Goal: Task Accomplishment & Management: Manage account settings

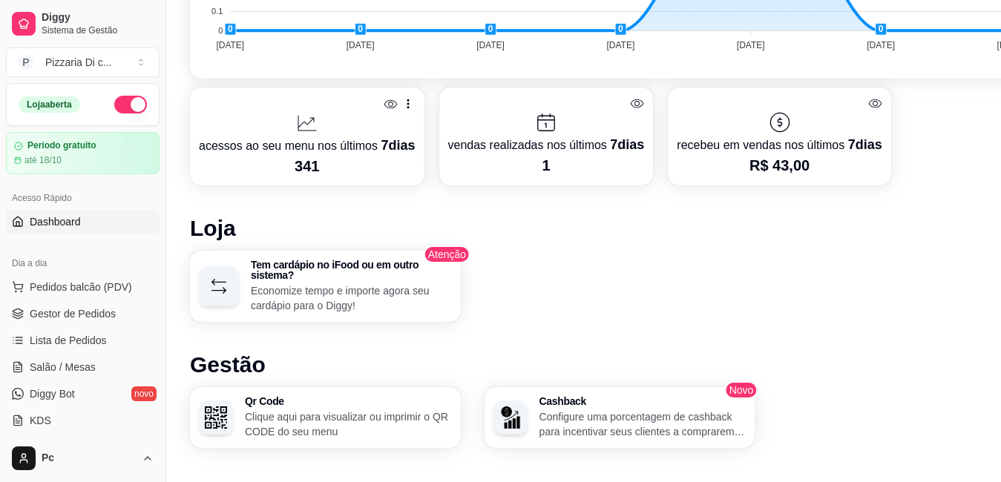
scroll to position [699, 0]
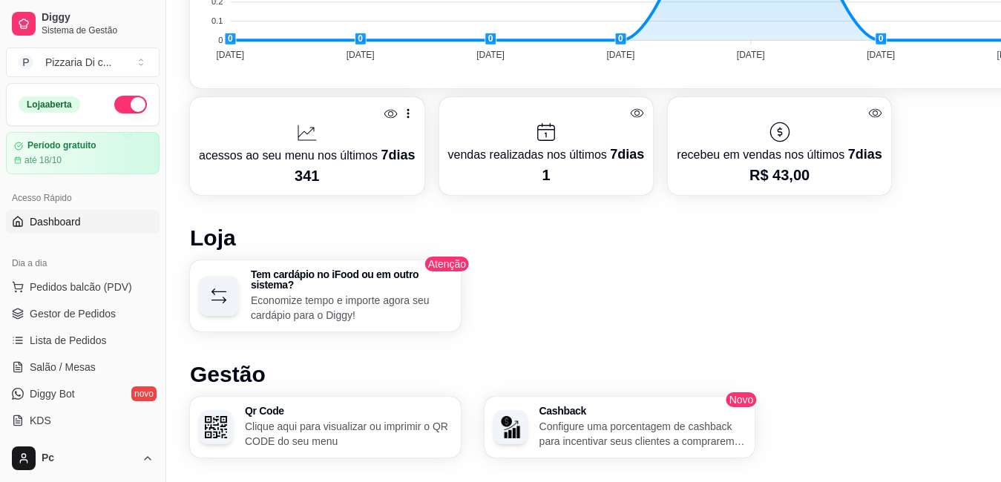
click at [791, 146] on p "recebeu em vendas nos últimos 7 dias" at bounding box center [778, 154] width 205 height 21
click at [868, 113] on icon at bounding box center [875, 113] width 14 height 14
drag, startPoint x: 616, startPoint y: 116, endPoint x: 323, endPoint y: 165, distance: 296.3
click at [323, 165] on div "acessos ao seu menu nos últimos 7 dias *** vendas realizadas nos últimos 7 dias…" at bounding box center [619, 146] width 859 height 98
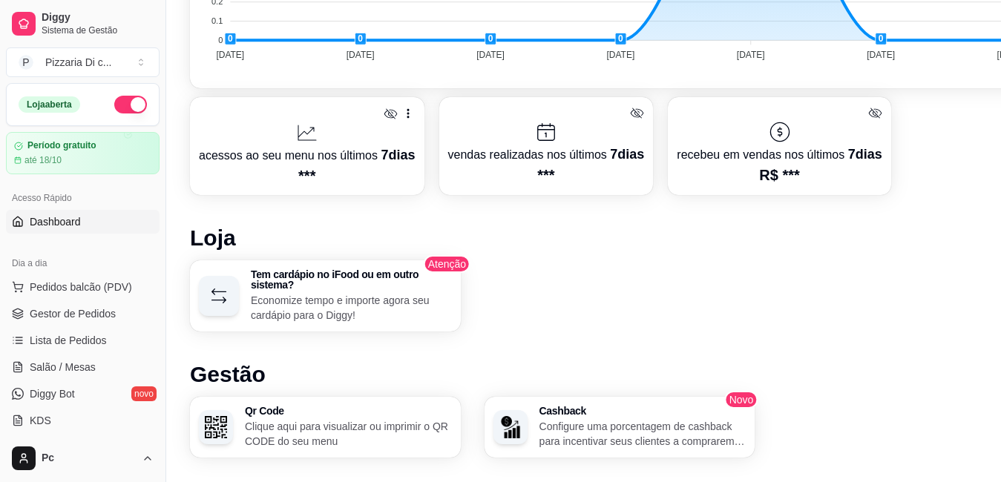
click at [93, 221] on link "Dashboard" at bounding box center [83, 222] width 154 height 24
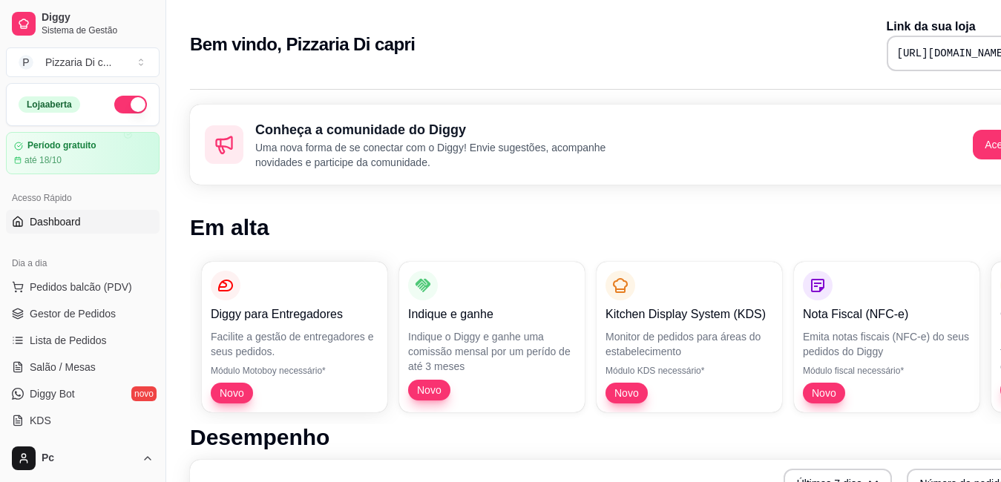
click at [93, 221] on link "Dashboard" at bounding box center [83, 222] width 154 height 24
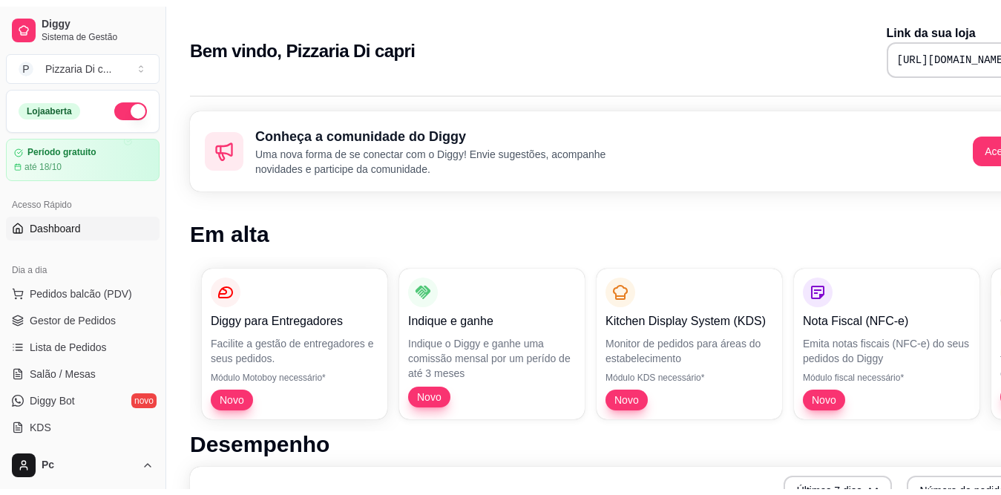
scroll to position [319, 0]
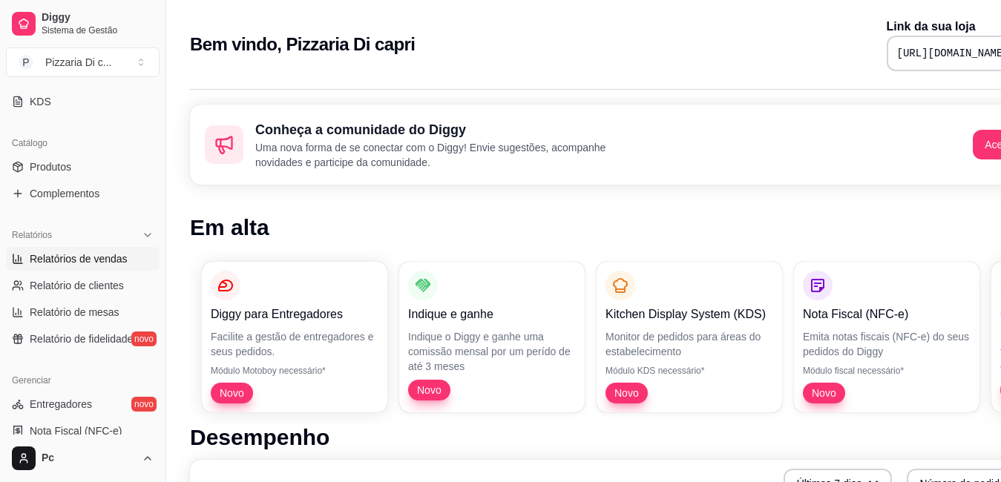
click at [101, 259] on span "Relatórios de vendas" at bounding box center [79, 258] width 98 height 15
select select "ALL"
select select "0"
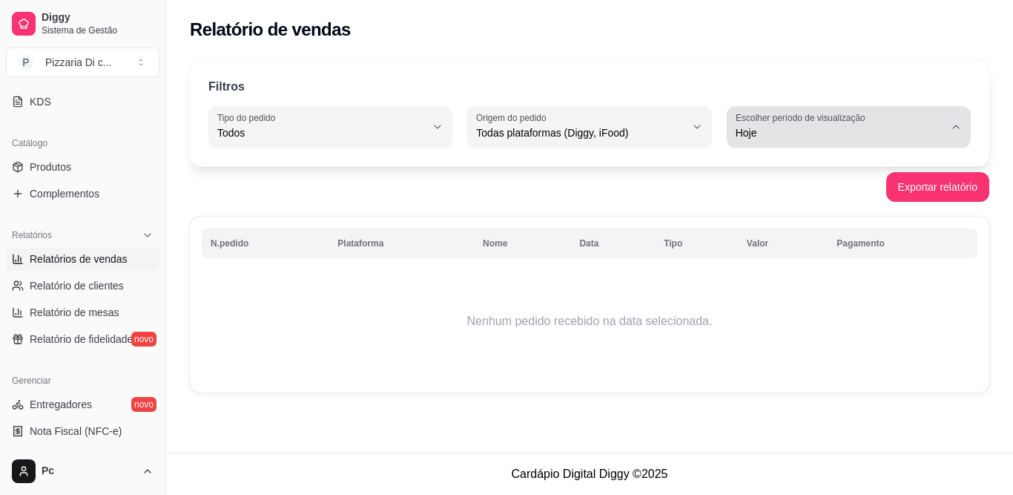
click at [831, 125] on div "Hoje" at bounding box center [840, 127] width 208 height 30
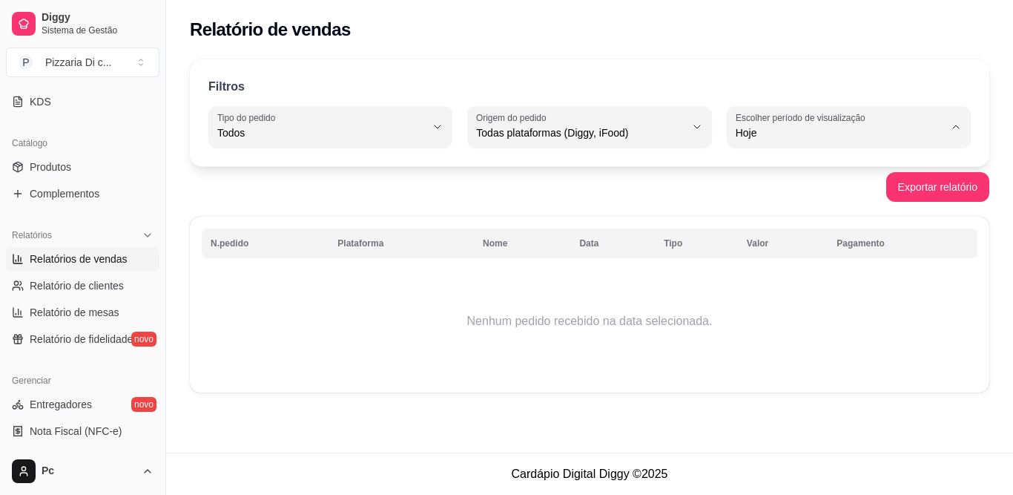
click at [843, 248] on span "15 dias" at bounding box center [841, 241] width 197 height 14
type input "15"
select select "15"
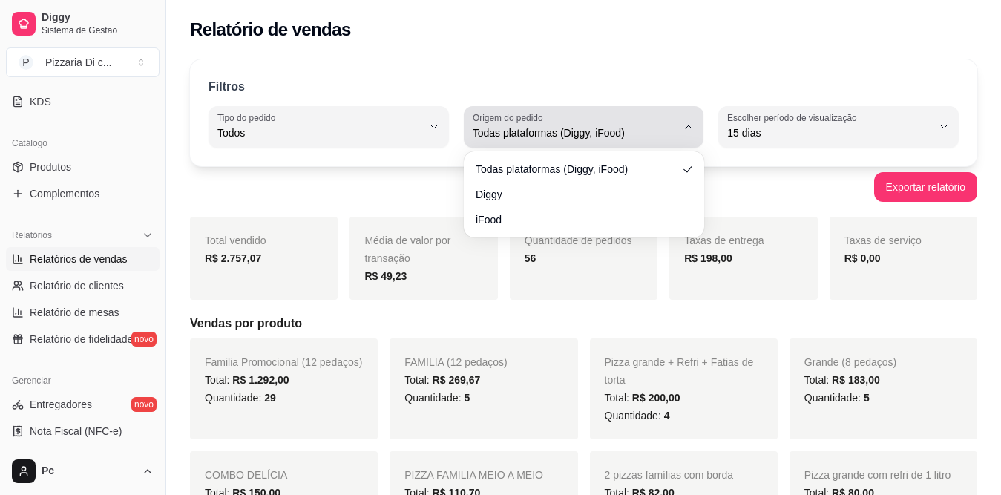
click at [679, 123] on button "Origem do pedido Todas plataformas (Diggy, iFood)" at bounding box center [584, 127] width 240 height 42
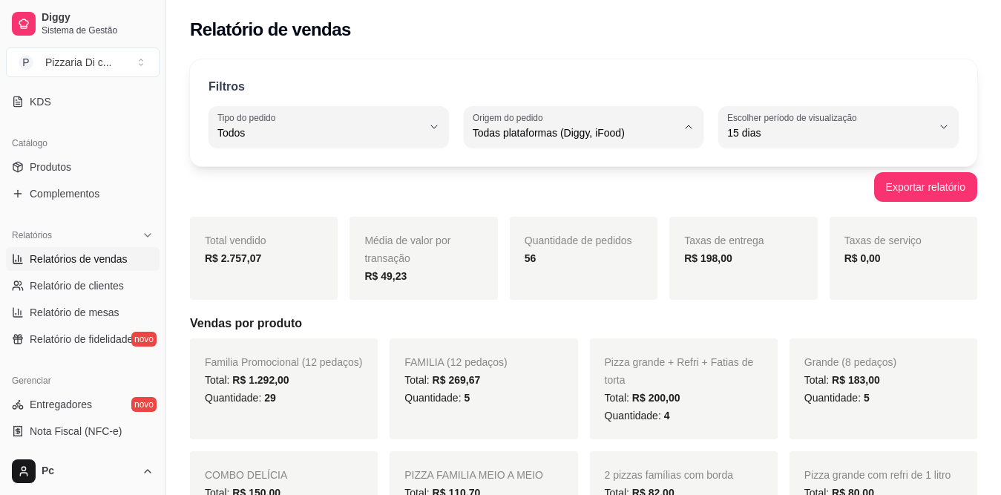
click at [651, 191] on span "Diggy" at bounding box center [576, 192] width 194 height 14
type input "DIGGY"
select select "DIGGY"
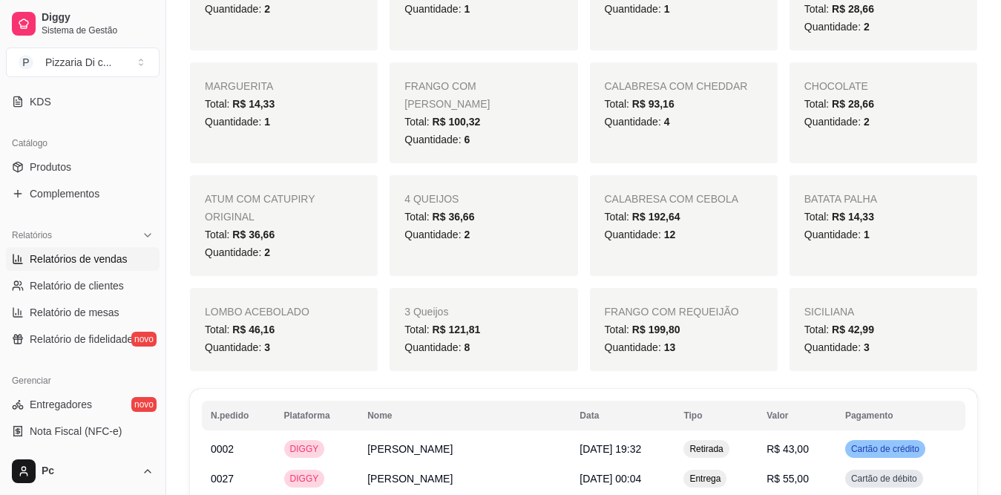
scroll to position [1387, 0]
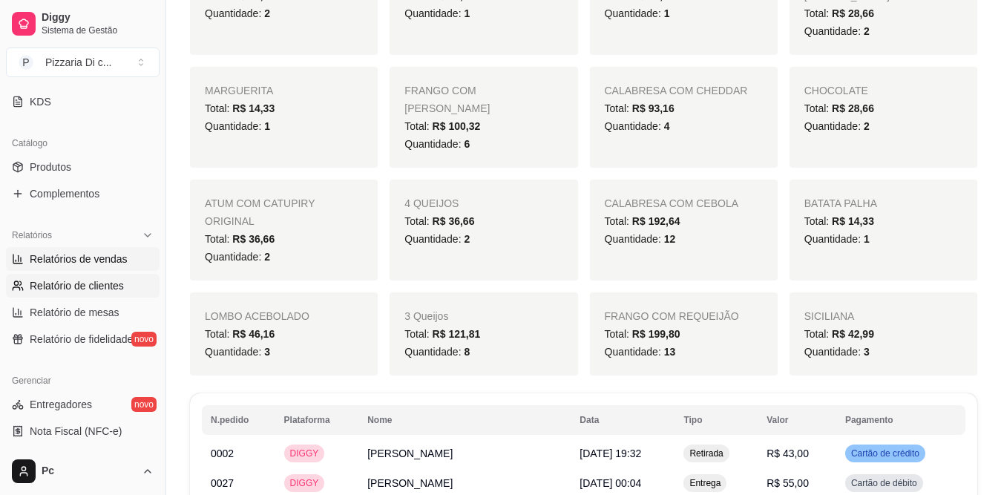
click at [50, 280] on span "Relatório de clientes" at bounding box center [77, 285] width 94 height 15
select select "30"
select select "HIGHEST_TOTAL_SPENT_WITH_ORDERS"
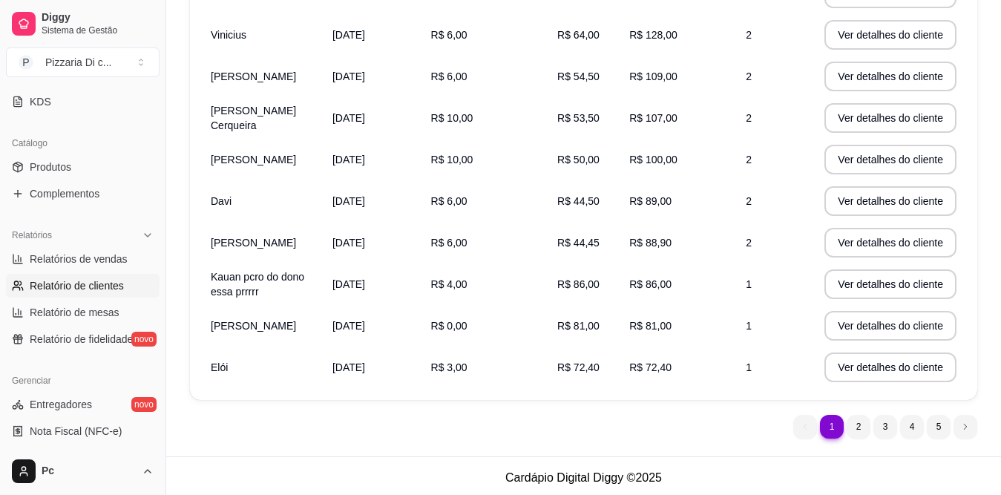
scroll to position [305, 0]
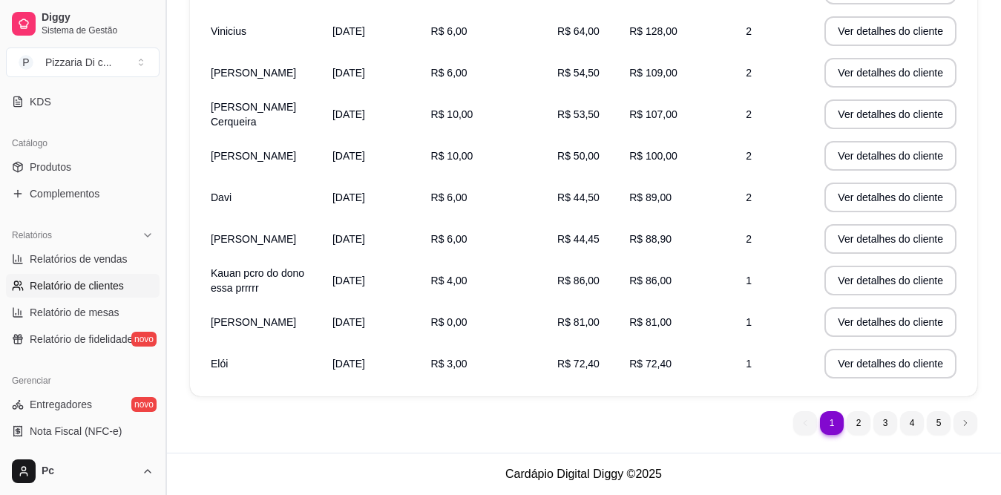
click at [161, 244] on button "Toggle Sidebar" at bounding box center [165, 247] width 12 height 495
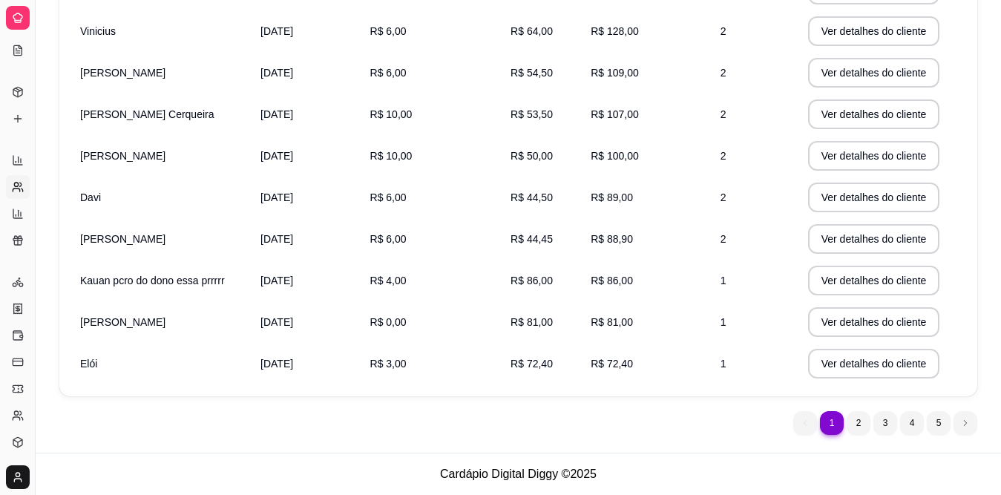
scroll to position [178, 0]
click at [1, 216] on div "Relatórios Relatórios de vendas Relatório de clientes Relatório de mesas Relató…" at bounding box center [17, 200] width 35 height 116
click at [16, 52] on icon at bounding box center [18, 51] width 12 height 12
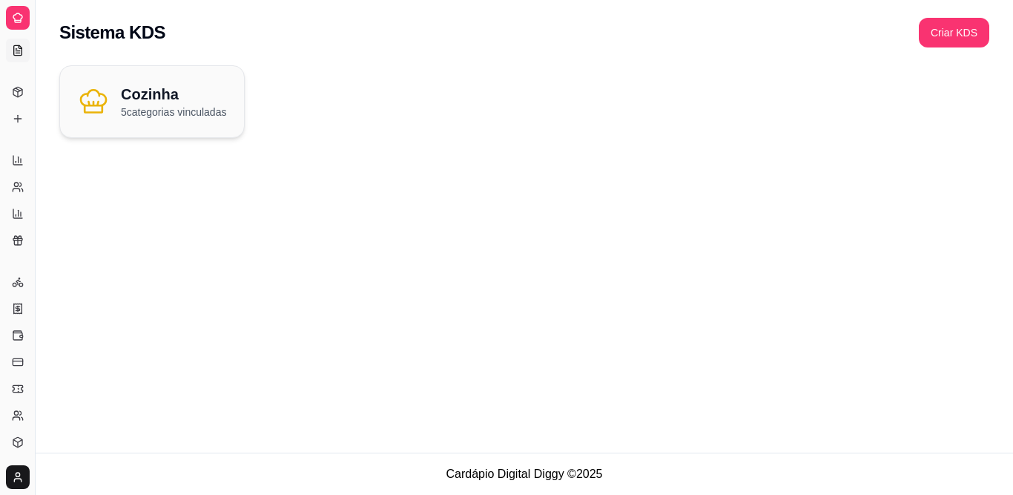
select select "30"
select select "HIGHEST_TOTAL_SPENT_WITH_ORDERS"
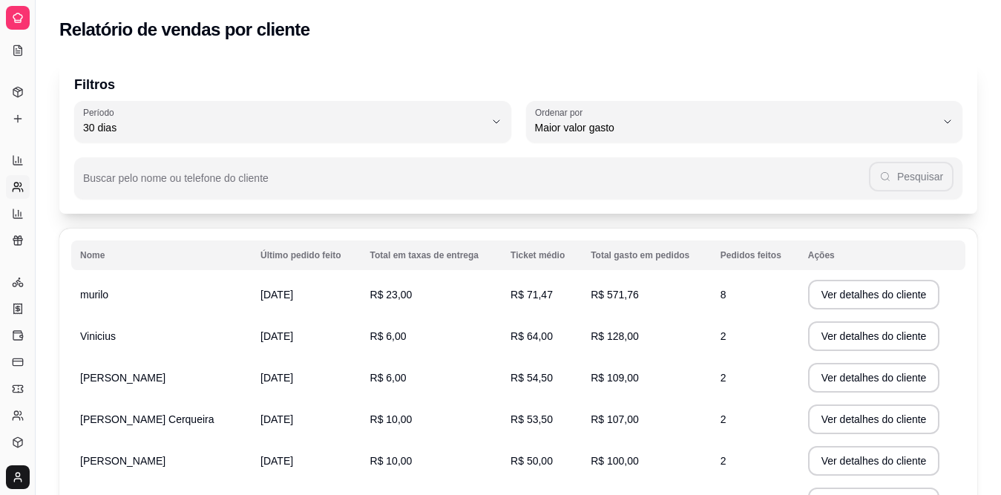
select select "ALL"
select select "0"
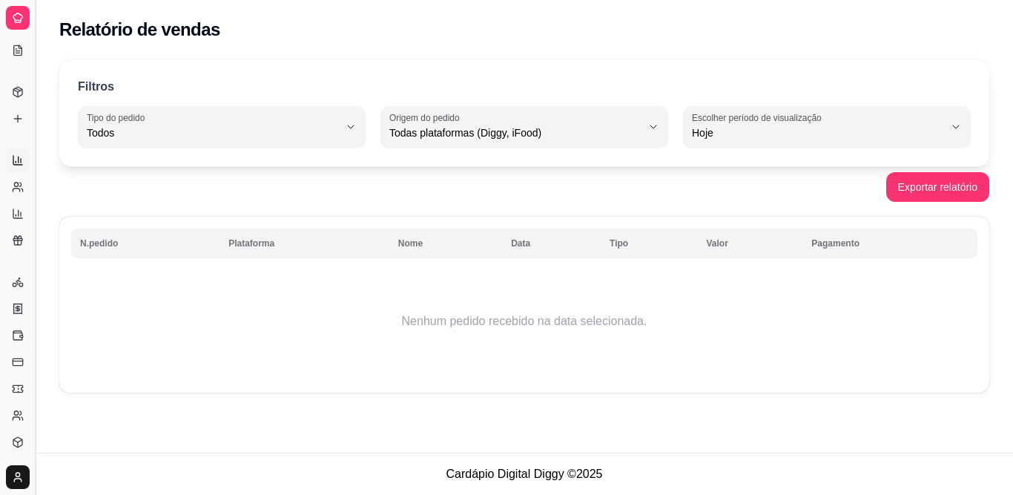
click at [37, 164] on button "Toggle Sidebar" at bounding box center [35, 247] width 12 height 495
click at [29, 131] on ul "Produtos Complementos" at bounding box center [17, 105] width 23 height 50
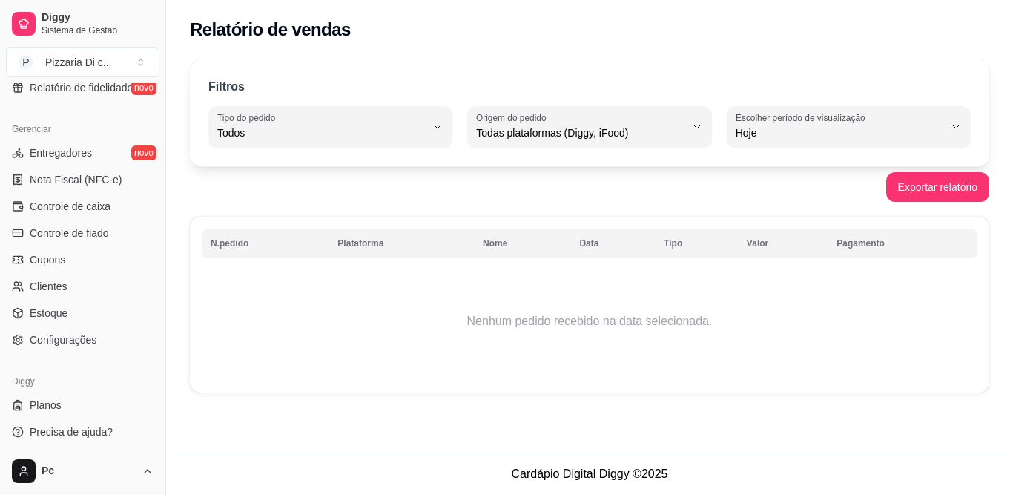
scroll to position [573, 0]
click at [111, 340] on link "Configurações" at bounding box center [83, 338] width 154 height 24
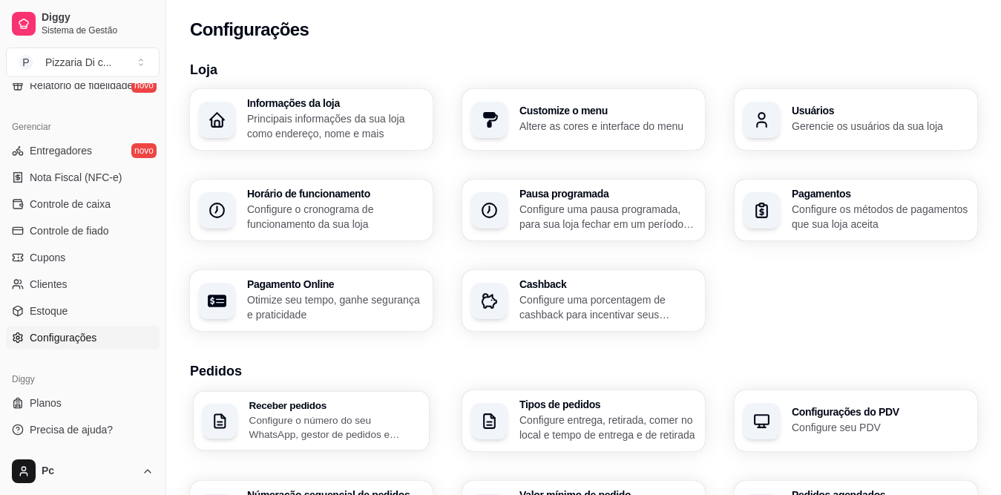
click at [361, 432] on p "Configure o número do seu WhatsApp, gestor de pedidos e outros" at bounding box center [334, 426] width 171 height 29
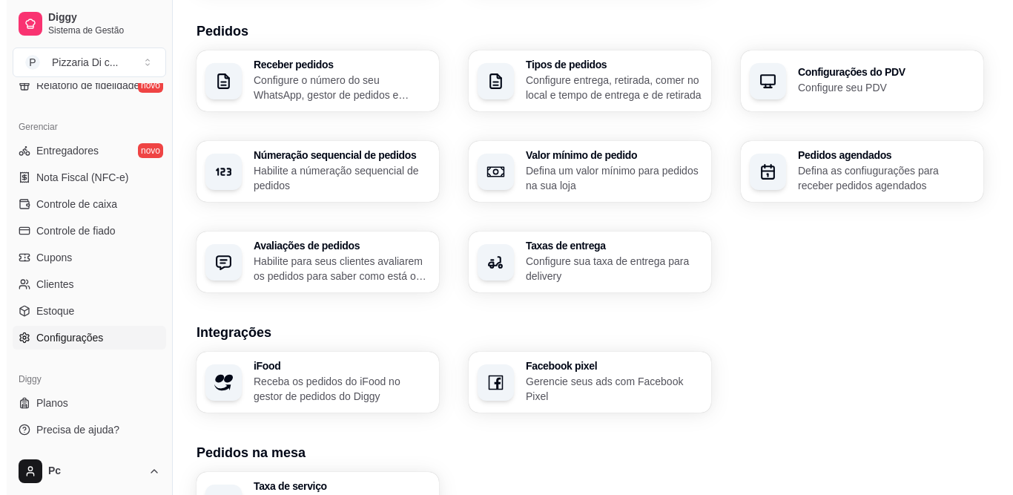
scroll to position [343, 0]
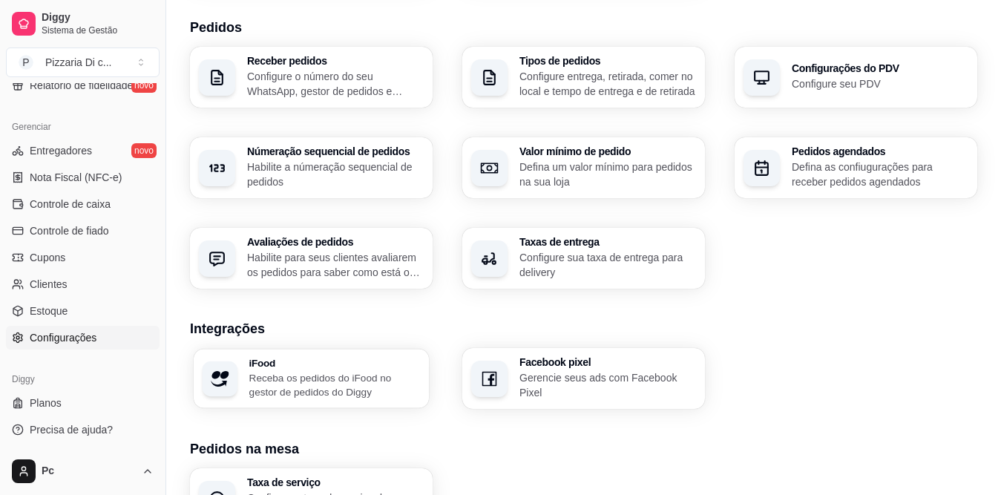
click at [386, 375] on p "Receba os pedidos do iFood no gestor de pedidos do Diggy" at bounding box center [334, 384] width 171 height 29
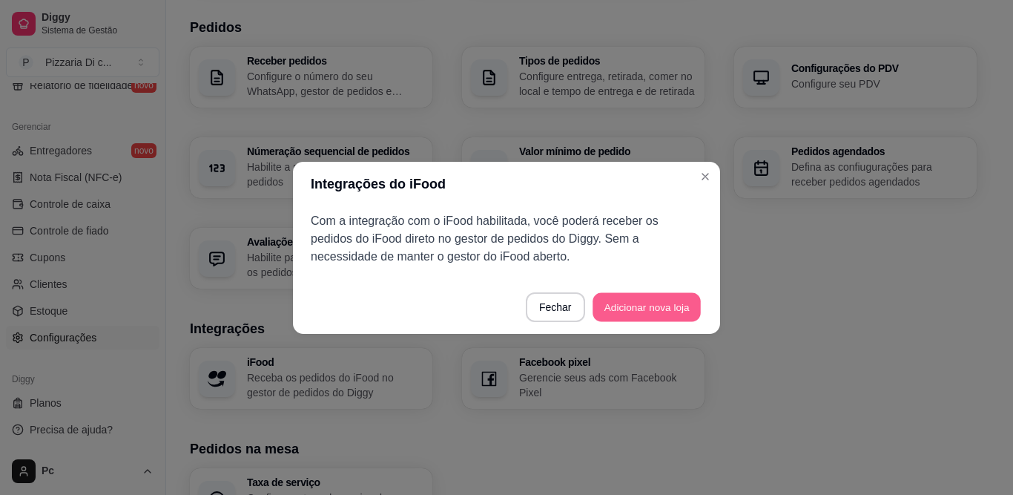
click at [641, 305] on button "Adicionar nova loja" at bounding box center [647, 306] width 108 height 29
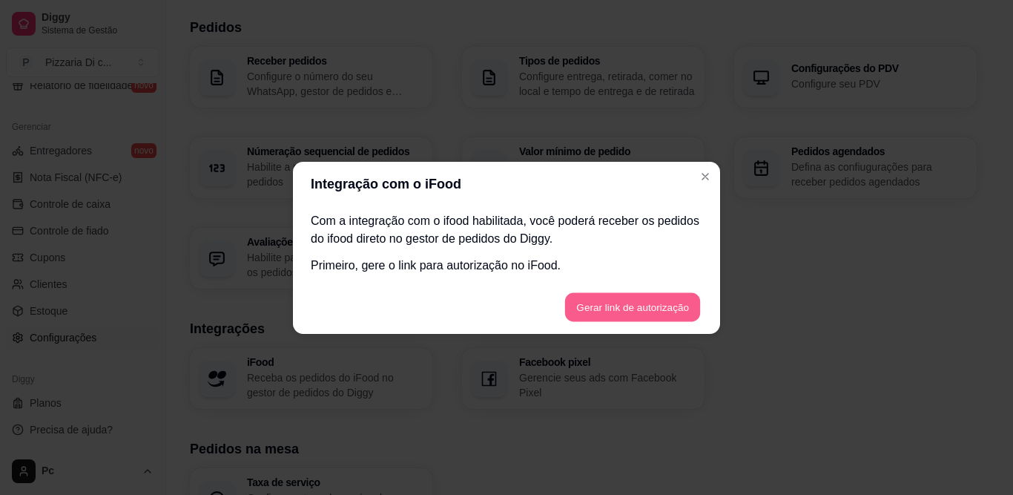
click at [641, 305] on button "Gerar link de autorização" at bounding box center [632, 306] width 136 height 29
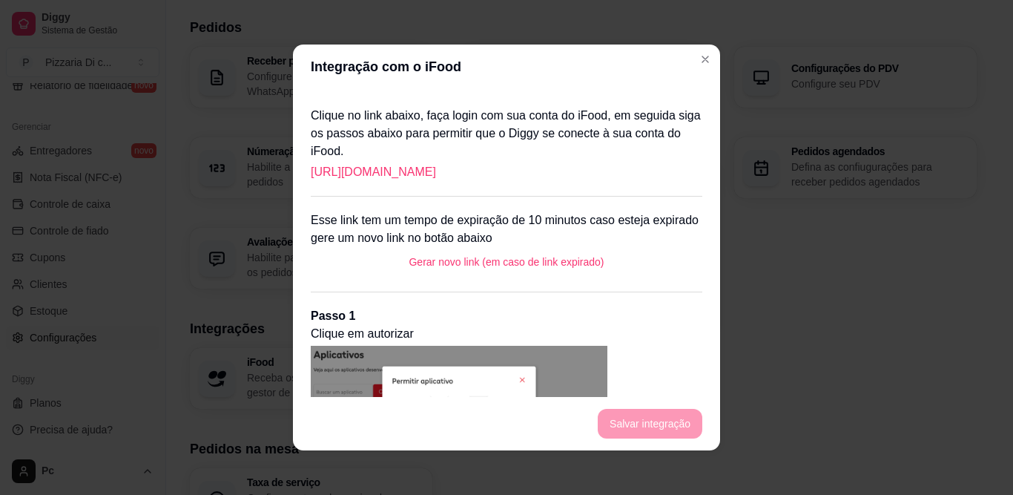
scroll to position [0, 0]
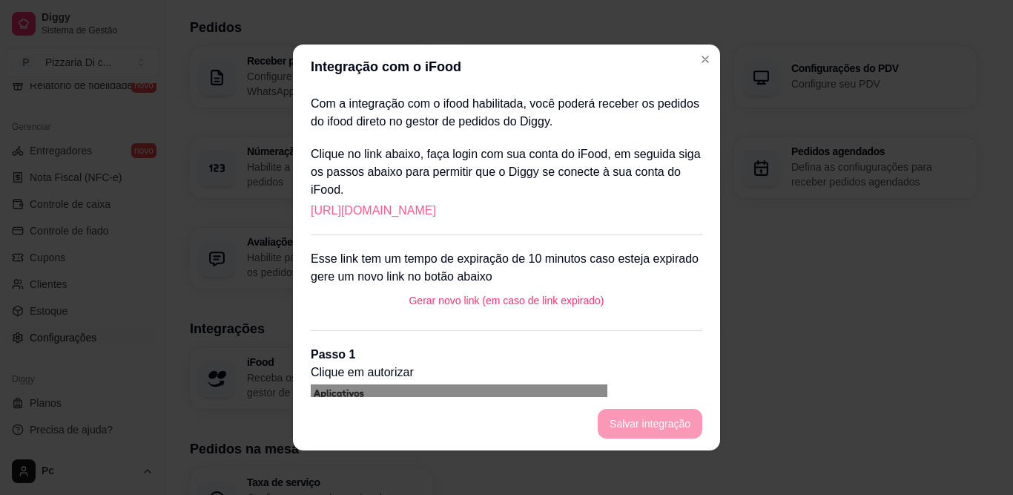
click at [318, 209] on link "[URL][DOMAIN_NAME]" at bounding box center [373, 211] width 125 height 18
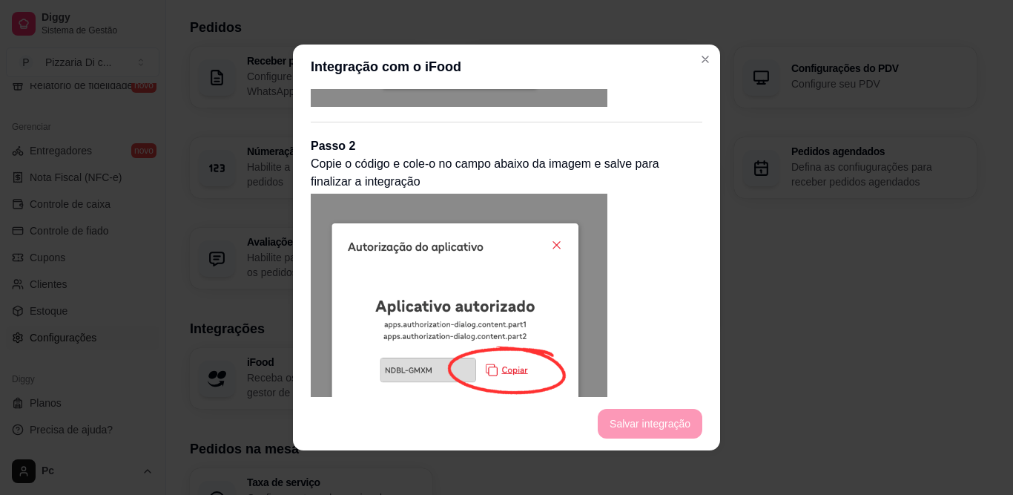
scroll to position [554, 0]
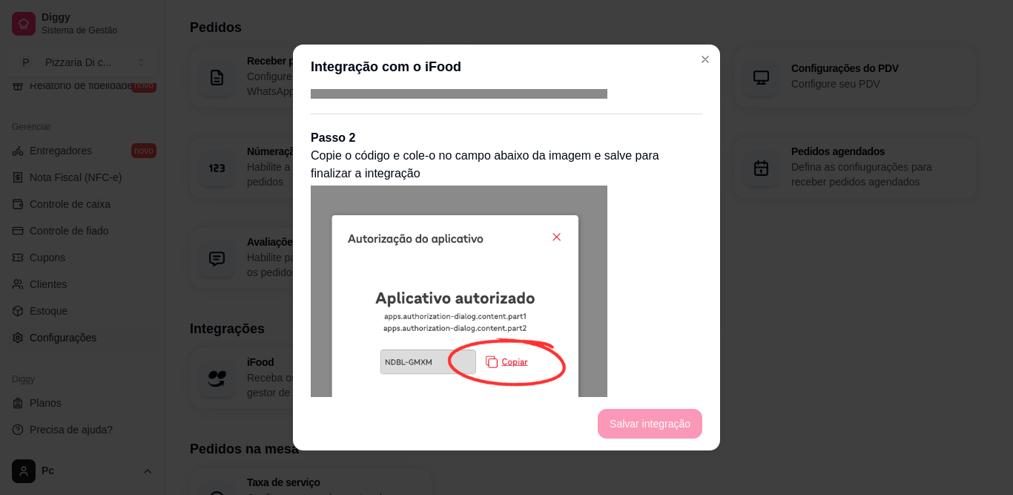
drag, startPoint x: 714, startPoint y: 294, endPoint x: 714, endPoint y: 312, distance: 17.8
click at [714, 312] on div "Com a integração com o ifood habilitada, você poderá receber os pedidos do ifoo…" at bounding box center [506, 243] width 427 height 308
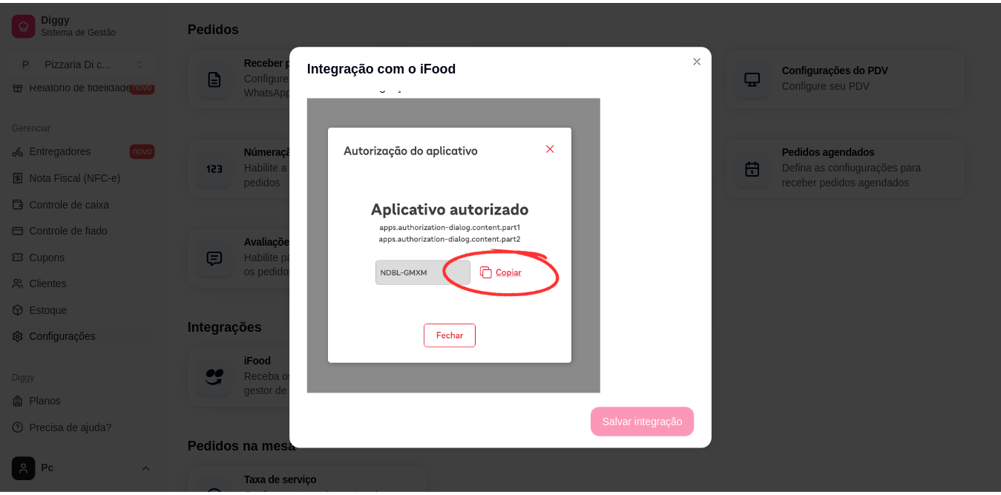
scroll to position [748, 0]
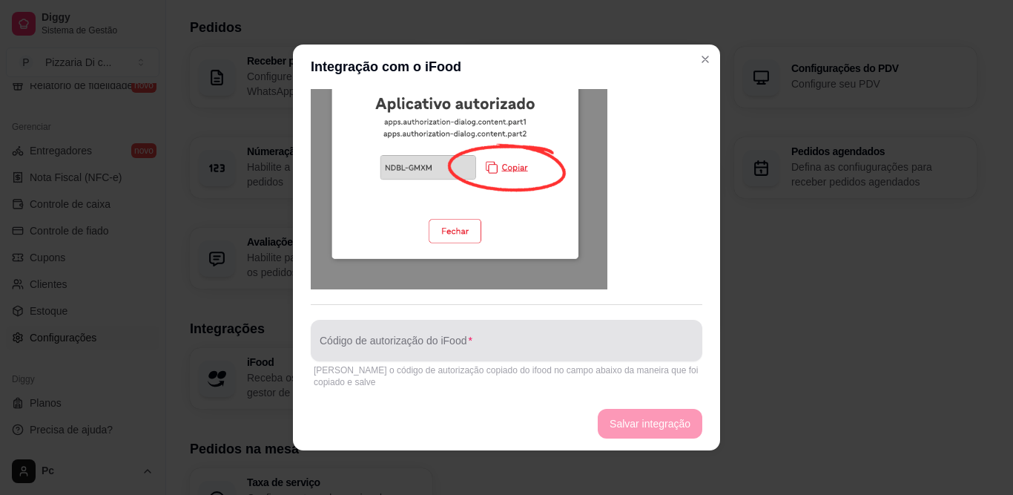
click at [618, 350] on input "Código de autorização do iFood" at bounding box center [507, 346] width 374 height 15
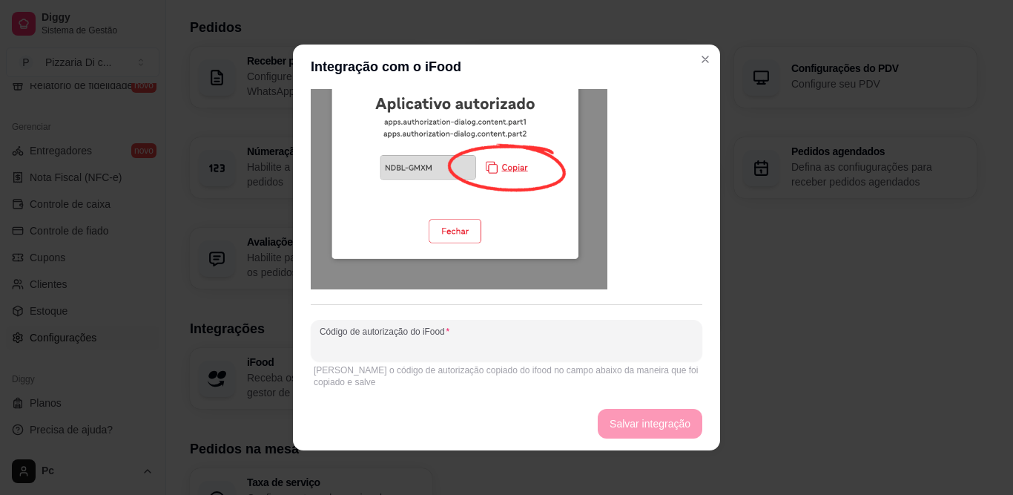
paste input "TBPV-GVZX"
type input "TBPV-GVZX"
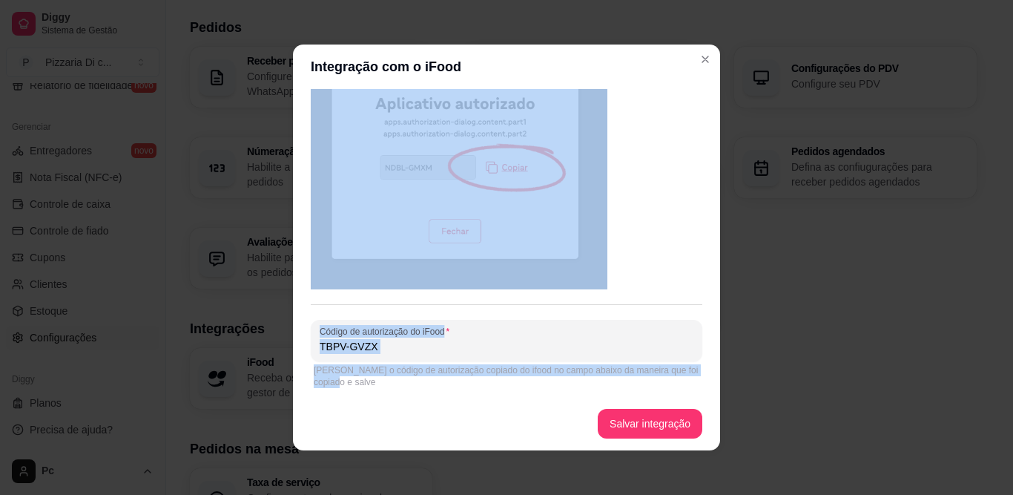
drag, startPoint x: 672, startPoint y: 237, endPoint x: 610, endPoint y: 442, distance: 214.7
click at [610, 442] on section "Integração com o iFood Com a integração com o ifood habilitada, você poderá rec…" at bounding box center [506, 248] width 427 height 406
click at [613, 435] on button "Salvar integração" at bounding box center [650, 423] width 102 height 29
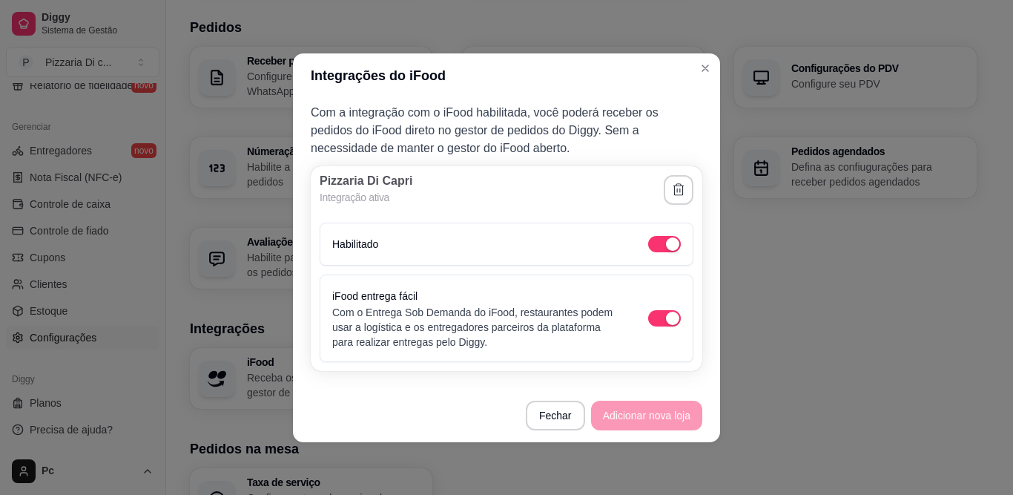
click at [719, 327] on div "Com a integração com o iFood habilitada, você poderá receber os pedidos do iFoo…" at bounding box center [506, 243] width 427 height 291
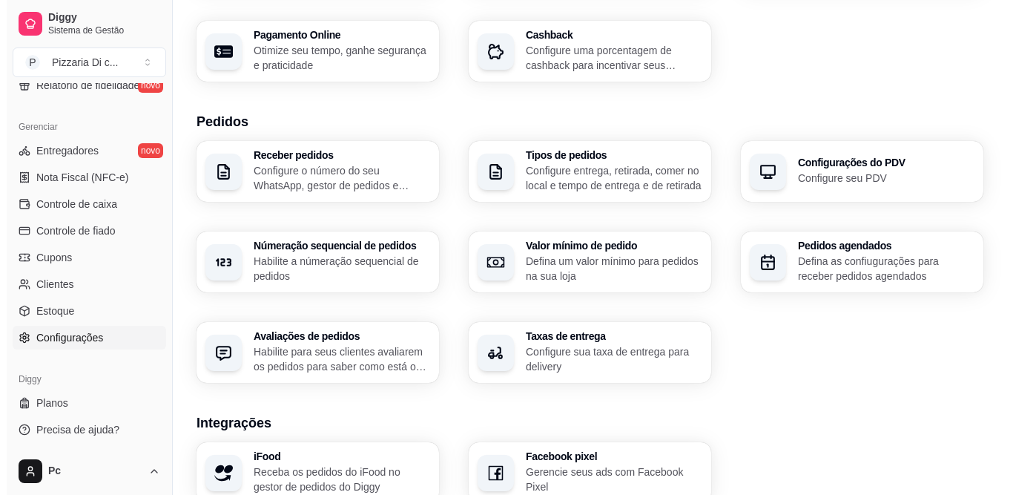
scroll to position [248, 0]
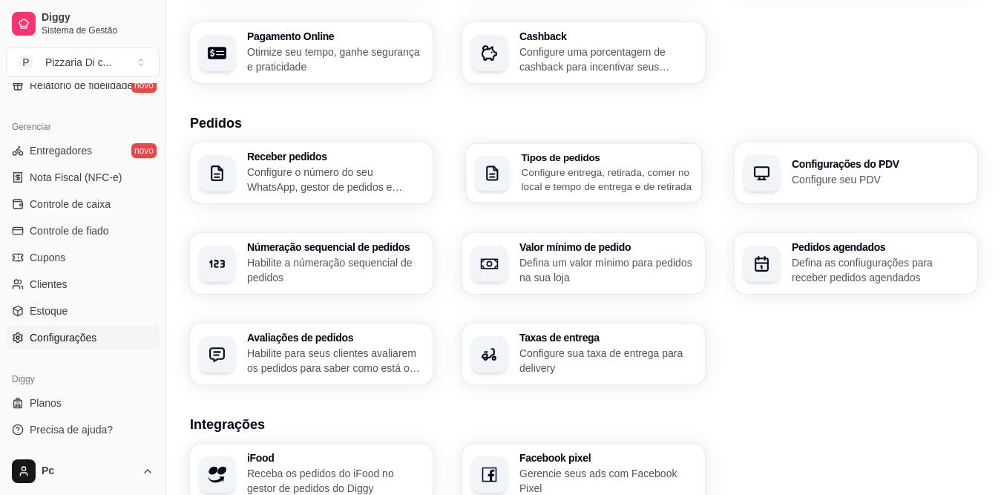
click at [662, 184] on p "Configure entrega, retirada, comer no local e tempo de entrega e de retirada" at bounding box center [606, 179] width 171 height 29
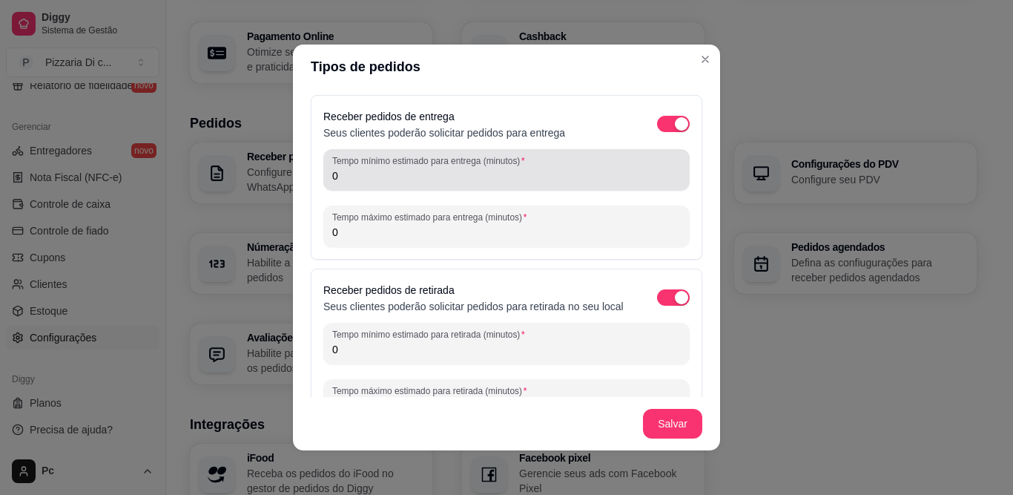
click at [636, 184] on div "0" at bounding box center [506, 170] width 349 height 30
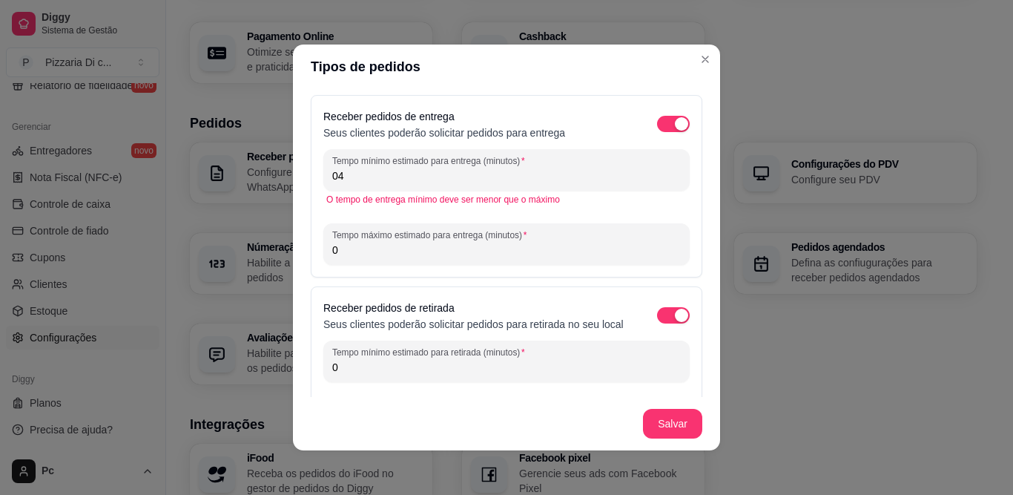
type input "0"
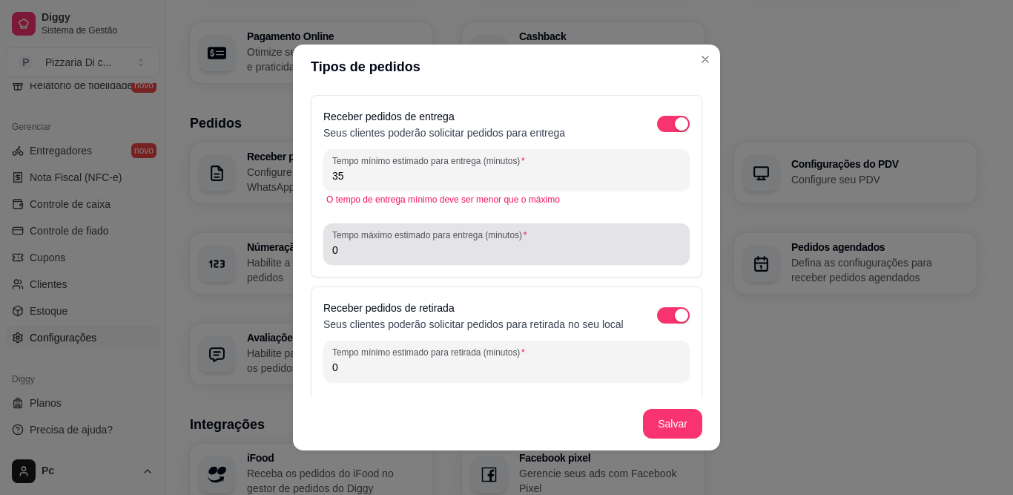
type input "35"
click at [598, 229] on div "0" at bounding box center [506, 244] width 349 height 30
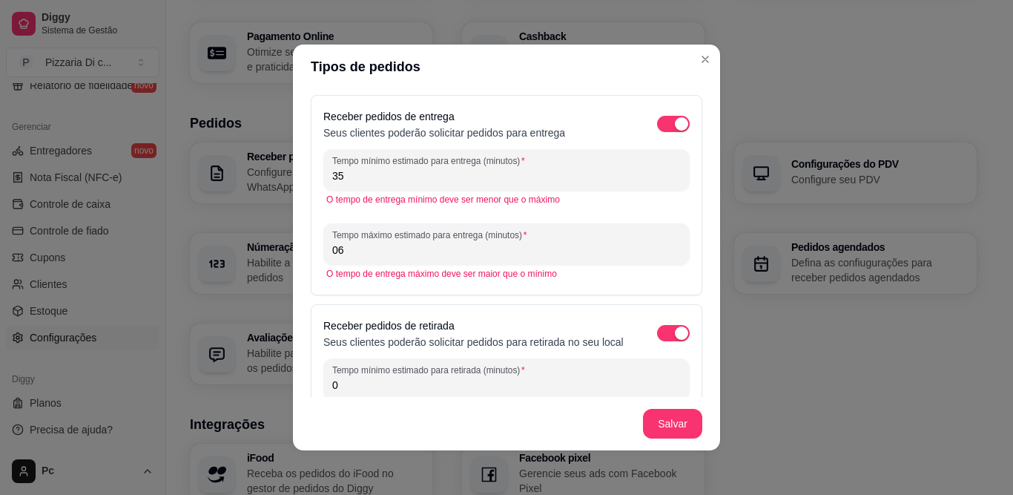
type input "0"
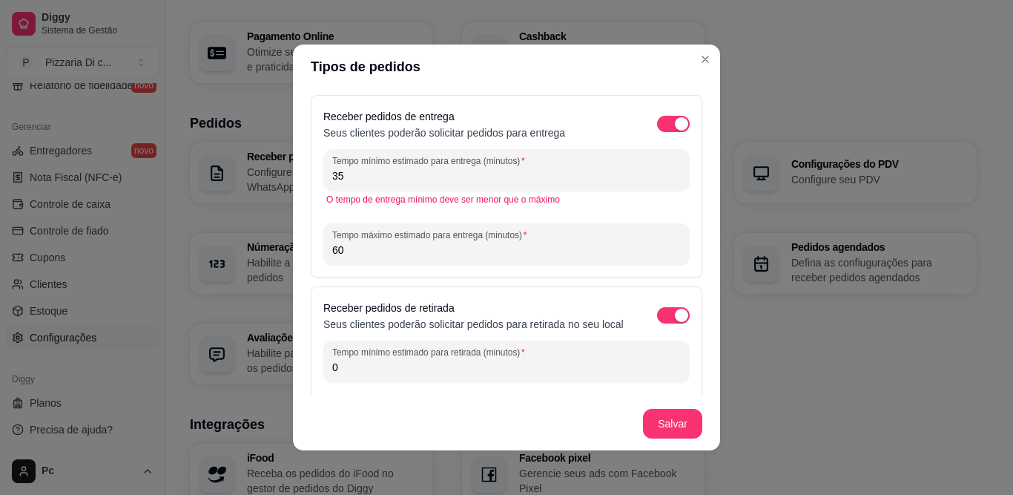
type input "60"
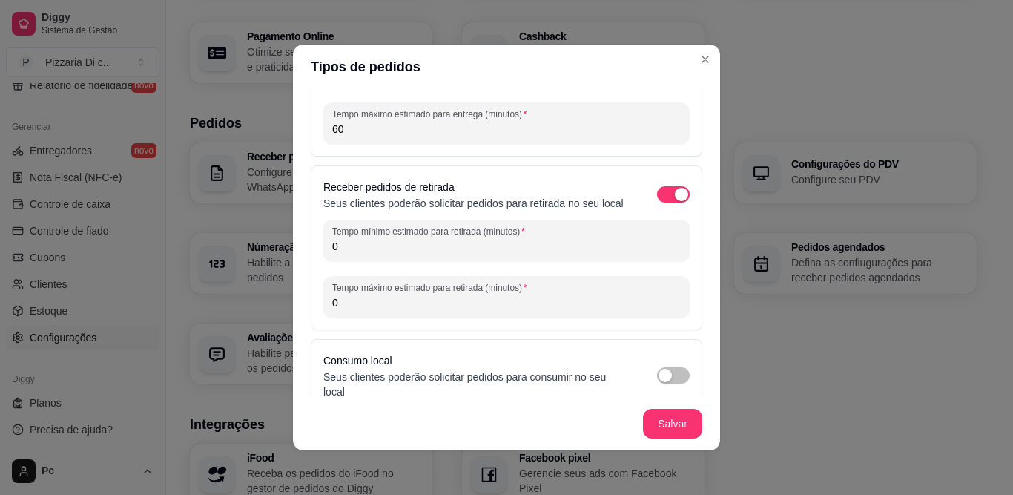
scroll to position [123, 0]
click at [608, 251] on input "0" at bounding box center [506, 244] width 349 height 15
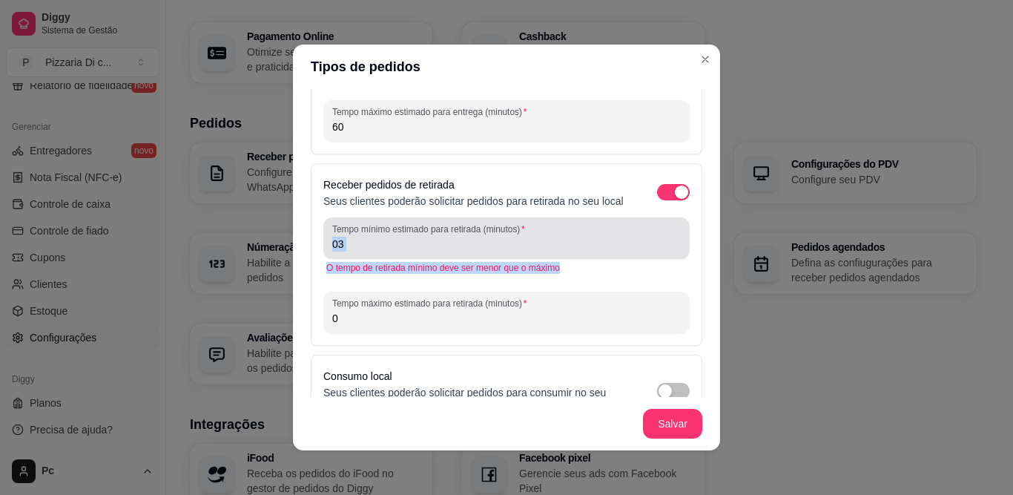
click at [572, 271] on div "Tempo mínimo estimado para retirada (minutos) 03 O tempo de retirada mínimo dev…" at bounding box center [506, 246] width 366 height 59
drag, startPoint x: 574, startPoint y: 271, endPoint x: 443, endPoint y: 433, distance: 208.9
click at [443, 433] on section "Tipos de pedidos Receber pedidos de entrega Seus clientes poderão solicitar ped…" at bounding box center [506, 248] width 427 height 406
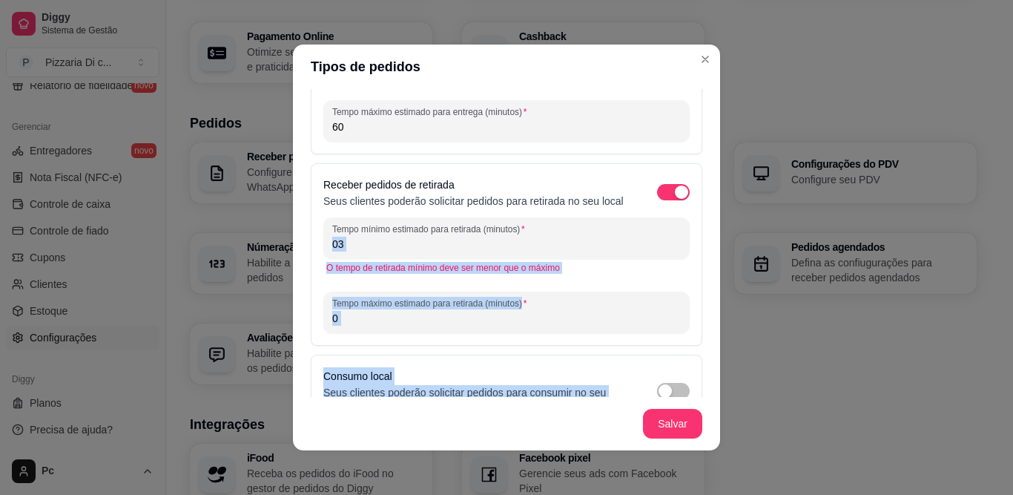
scroll to position [174, 0]
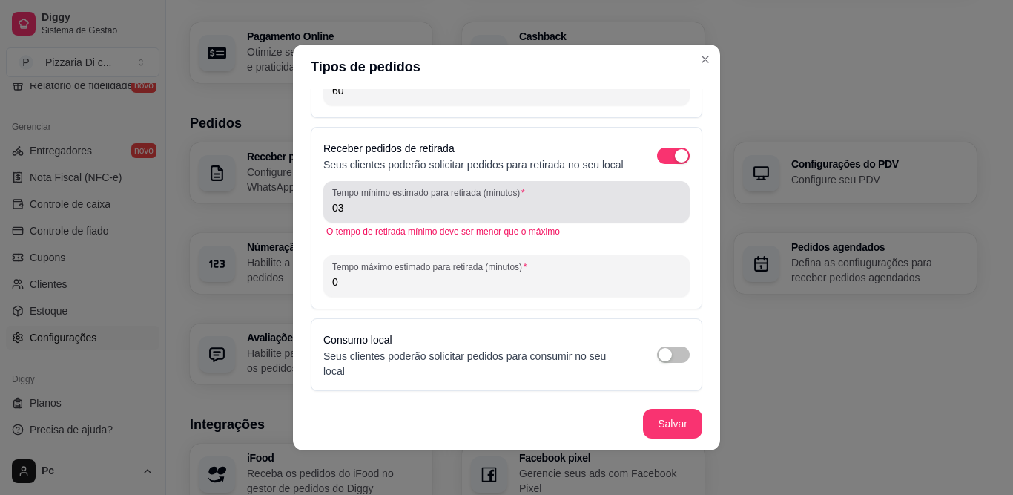
click at [524, 217] on div "Tempo mínimo estimado para retirada (minutos) 03" at bounding box center [506, 202] width 366 height 42
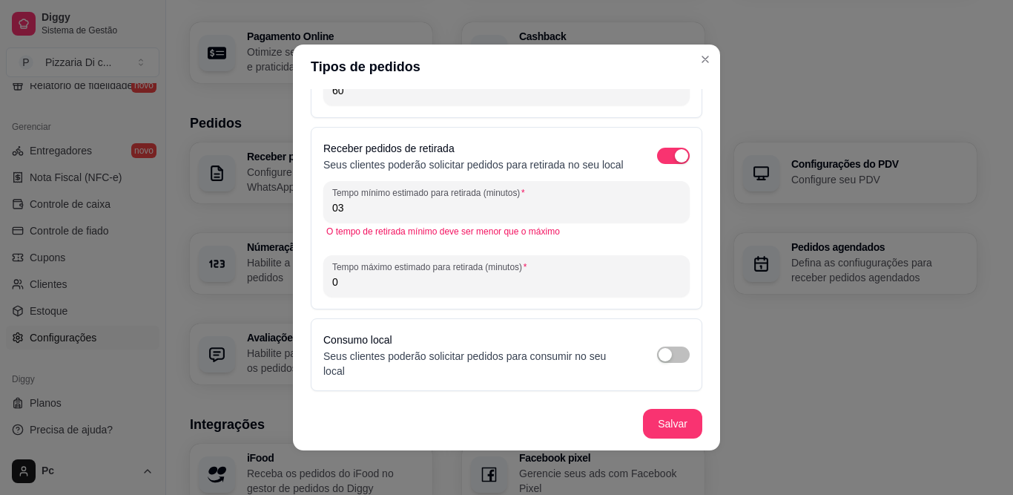
type input "0"
type input "35"
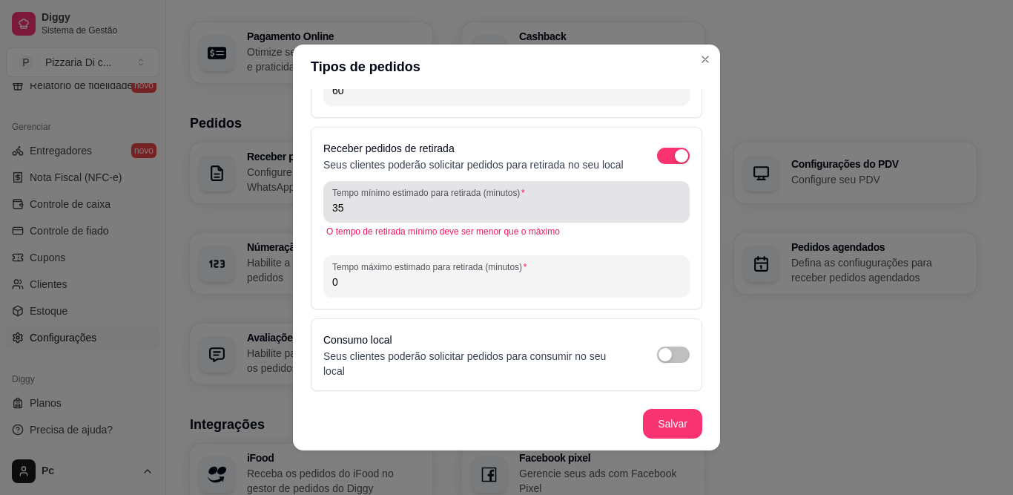
click at [524, 217] on div "Tempo mínimo estimado para retirada (minutos) 35" at bounding box center [506, 202] width 366 height 42
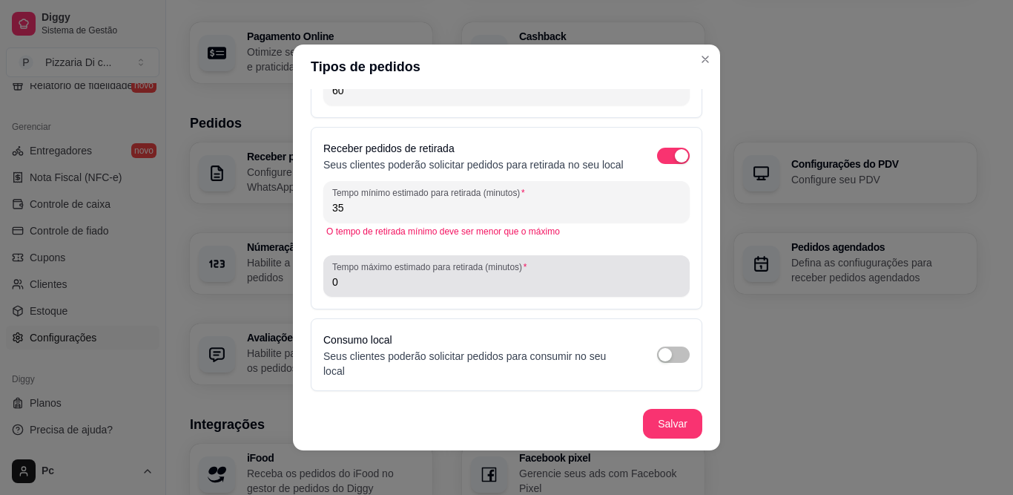
click at [521, 273] on div "0" at bounding box center [506, 276] width 349 height 30
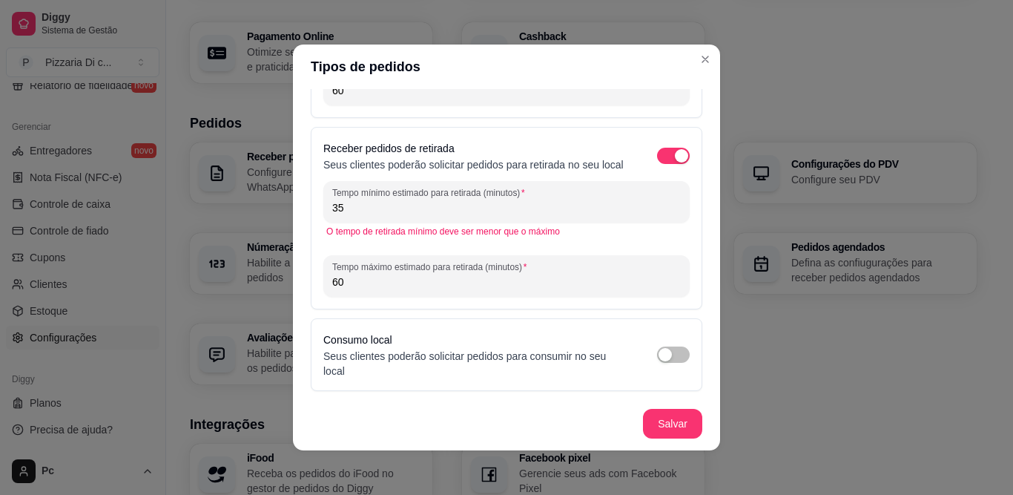
type input "60"
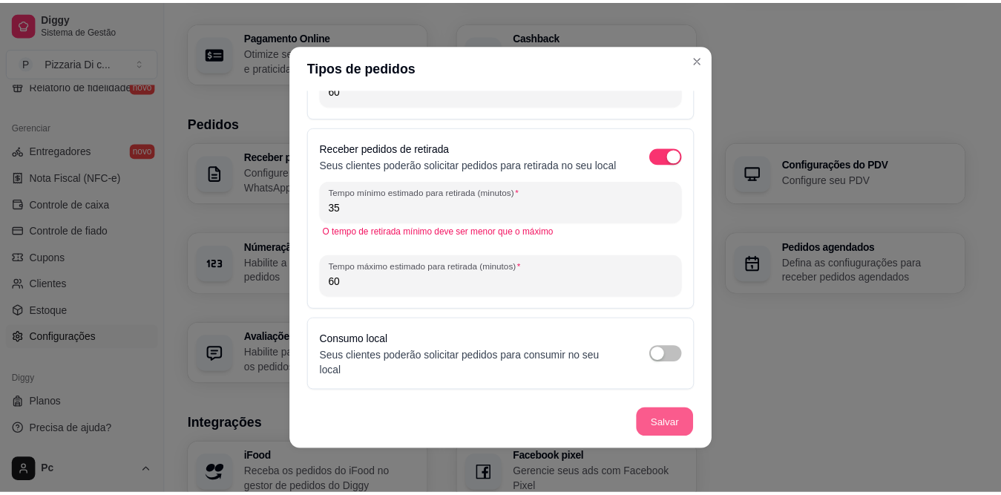
scroll to position [139, 0]
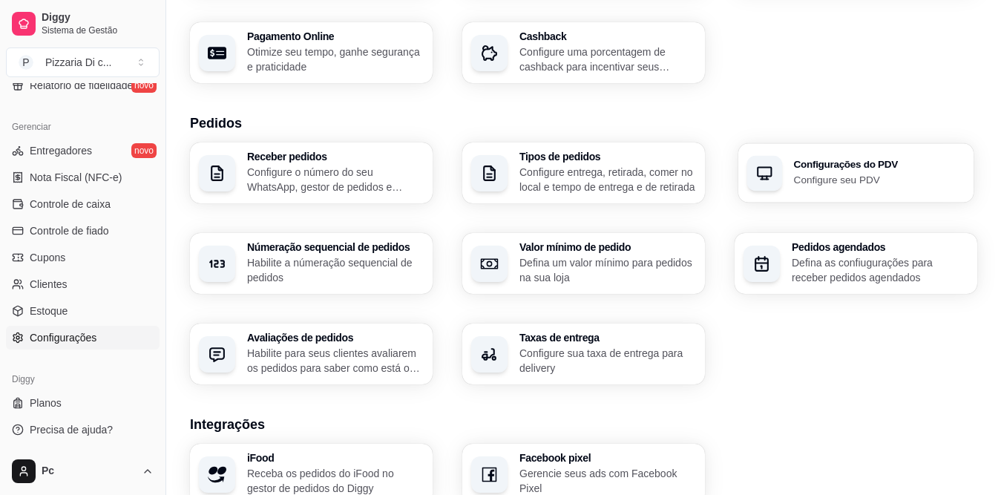
click at [886, 168] on h3 "Configurações do PDV" at bounding box center [879, 164] width 171 height 10
click at [390, 273] on p "Habilite a númeração sequencial de pedidos" at bounding box center [334, 269] width 171 height 29
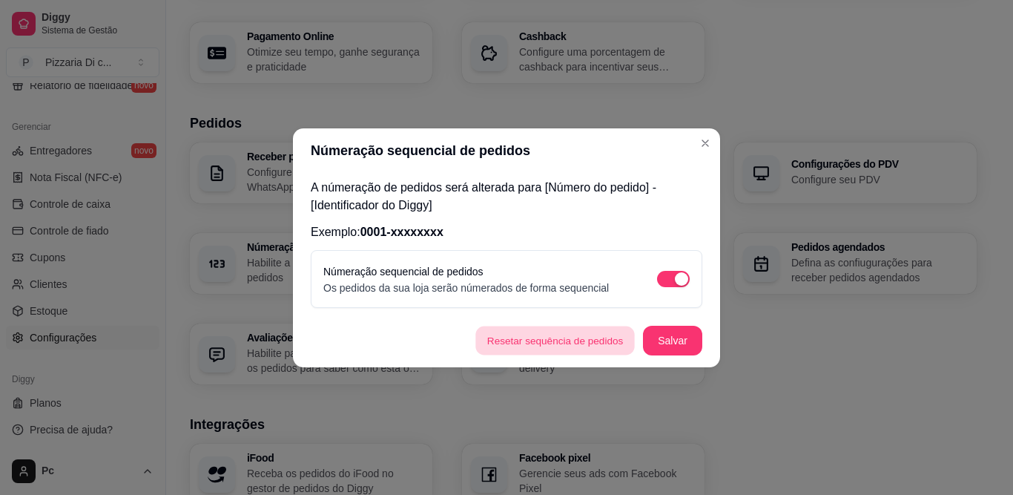
click at [607, 334] on button "Resetar sequência de pedidos" at bounding box center [554, 340] width 159 height 29
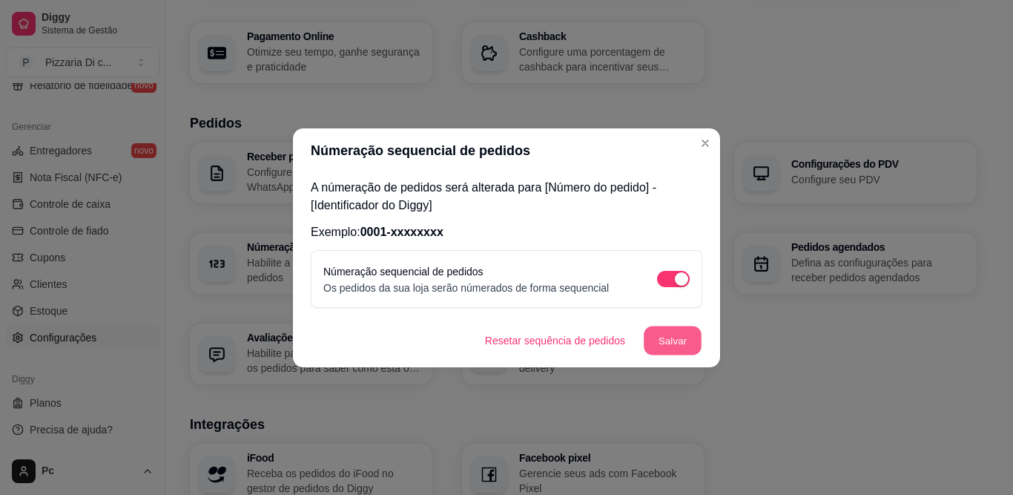
click at [665, 335] on button "Salvar" at bounding box center [673, 340] width 58 height 29
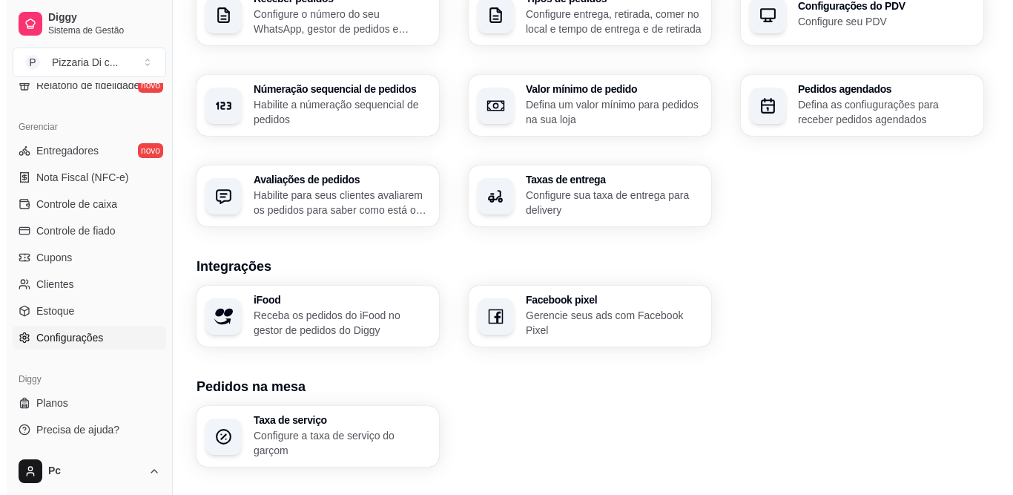
scroll to position [551, 0]
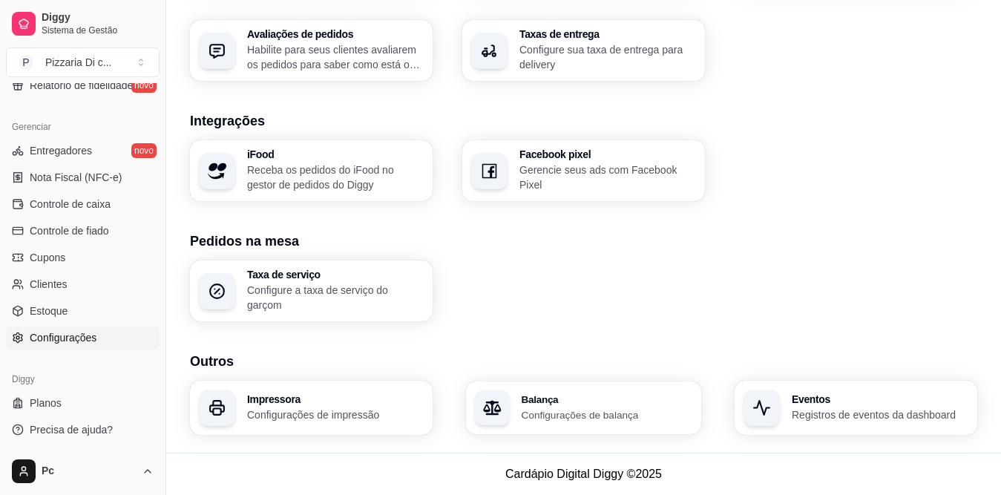
click at [599, 409] on p "Configurações de balança" at bounding box center [606, 414] width 171 height 14
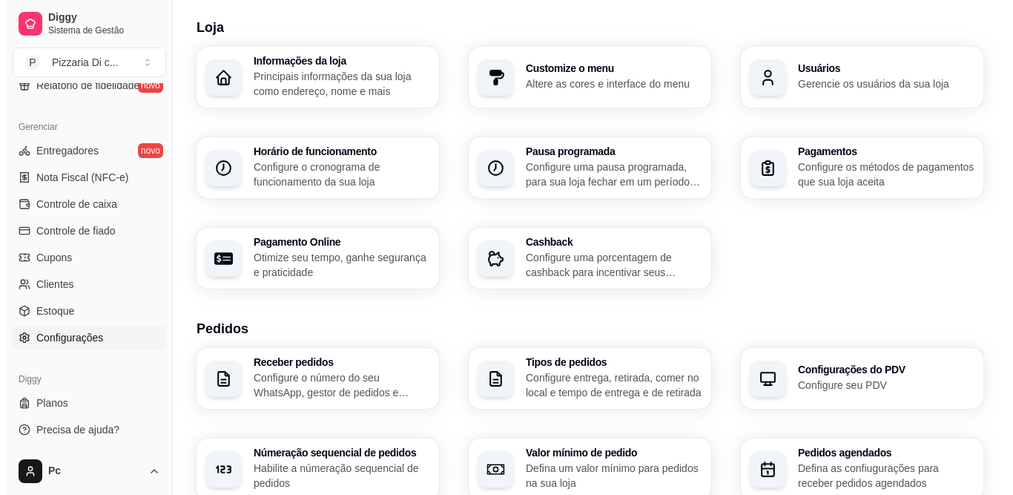
scroll to position [0, 0]
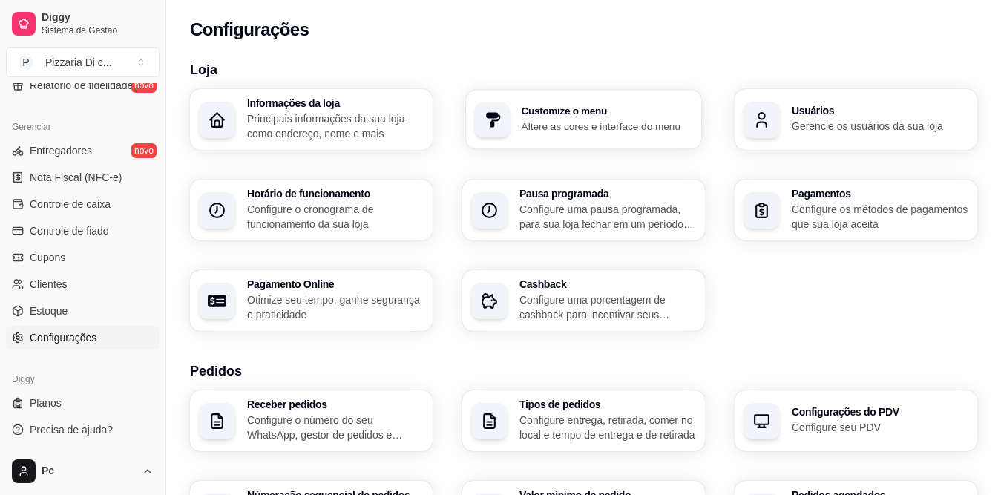
click at [639, 113] on h3 "Customize o menu" at bounding box center [606, 111] width 171 height 10
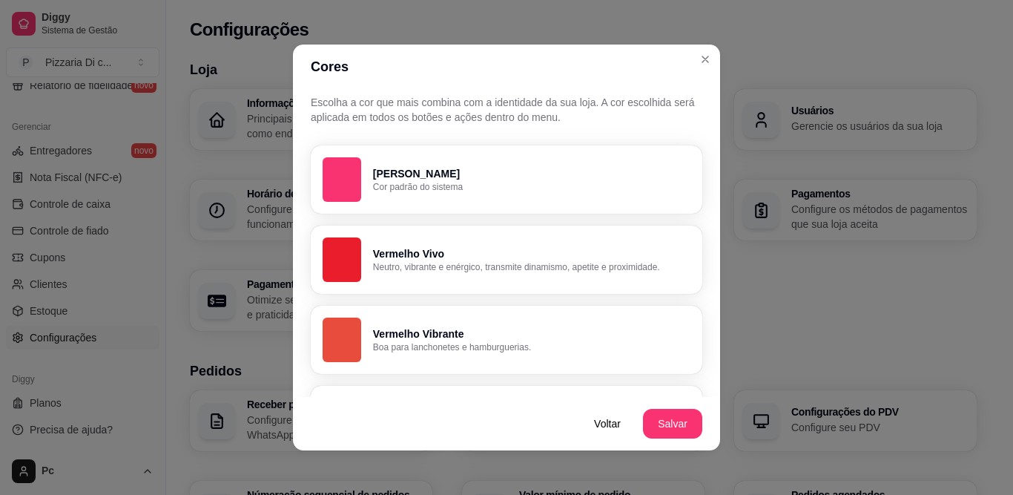
scroll to position [1107, 0]
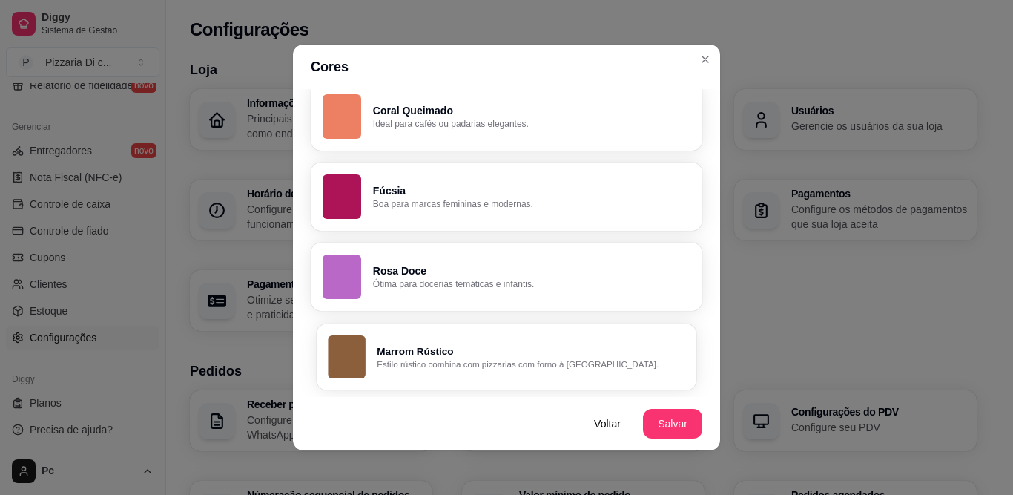
click at [648, 352] on p "Marrom Rústico" at bounding box center [531, 351] width 308 height 14
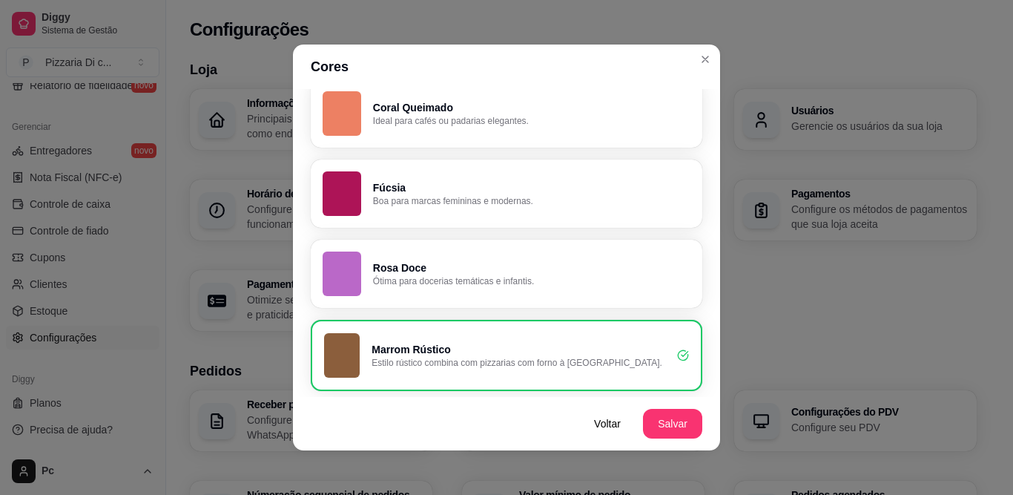
scroll to position [1104, 0]
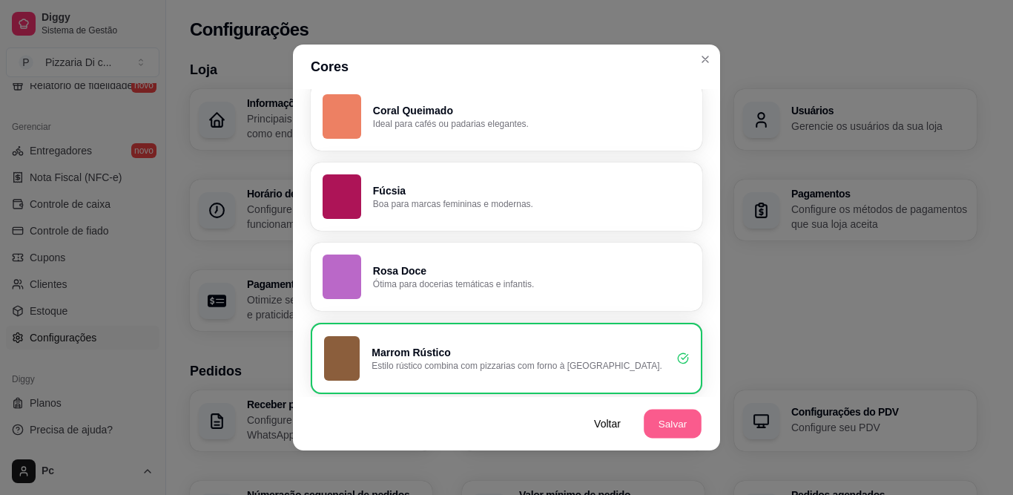
click at [668, 433] on button "Salvar" at bounding box center [673, 423] width 58 height 29
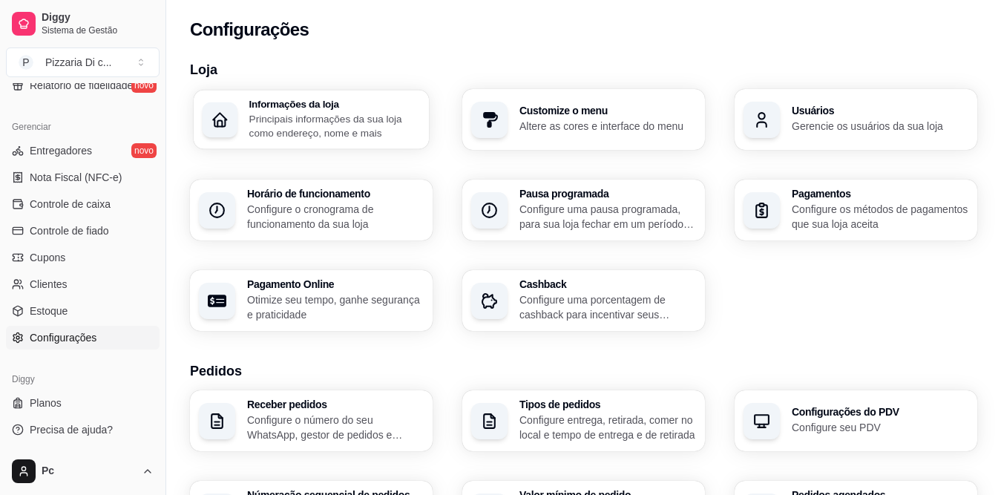
click at [381, 130] on p "Principais informações da sua loja como endereço, nome e mais" at bounding box center [334, 125] width 171 height 29
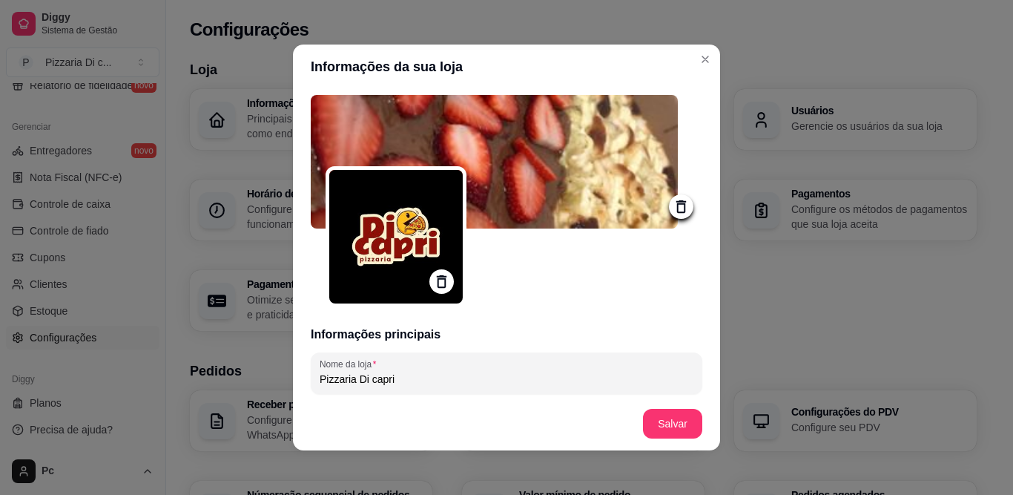
click at [673, 203] on icon at bounding box center [681, 206] width 17 height 17
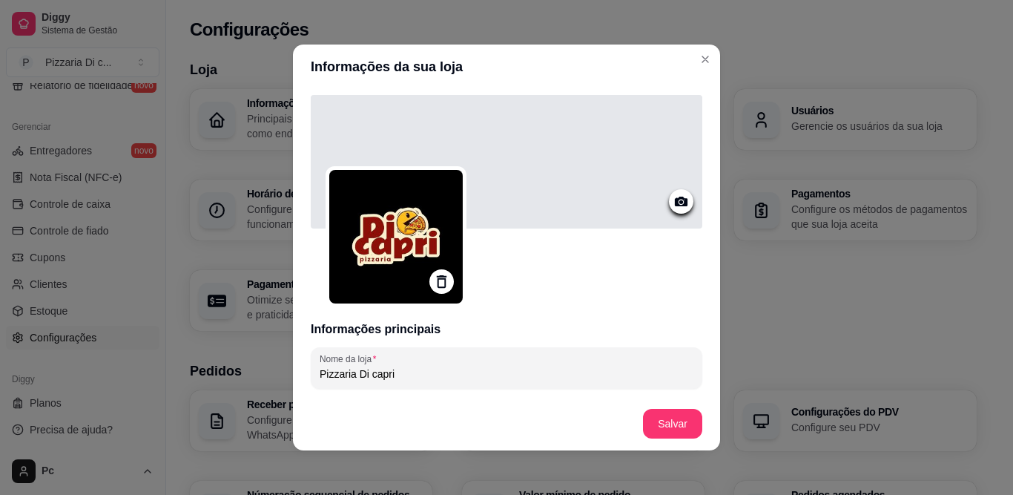
click at [675, 200] on icon at bounding box center [681, 202] width 13 height 10
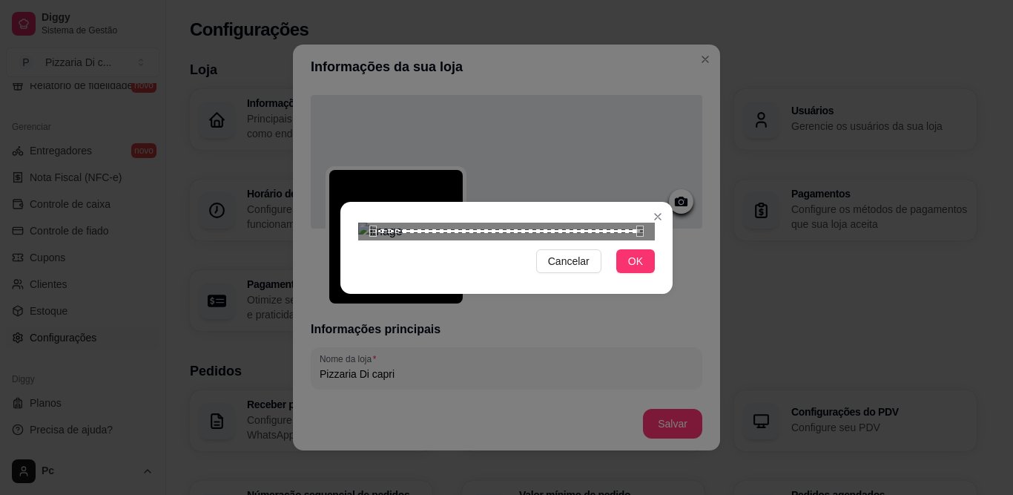
click at [583, 233] on div "Use the arrow keys to move the crop selection area" at bounding box center [506, 231] width 267 height 4
click at [601, 367] on div "Use the arrow keys to move the crop selection area" at bounding box center [521, 411] width 267 height 89
click at [332, 178] on div "Cancelar OK" at bounding box center [506, 247] width 1013 height 495
click at [628, 269] on span "OK" at bounding box center [635, 261] width 15 height 16
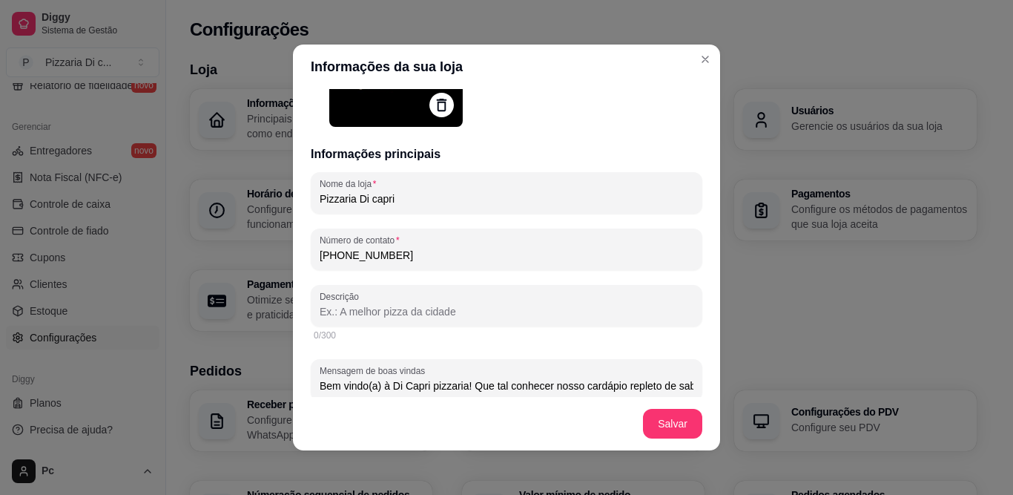
scroll to position [277, 0]
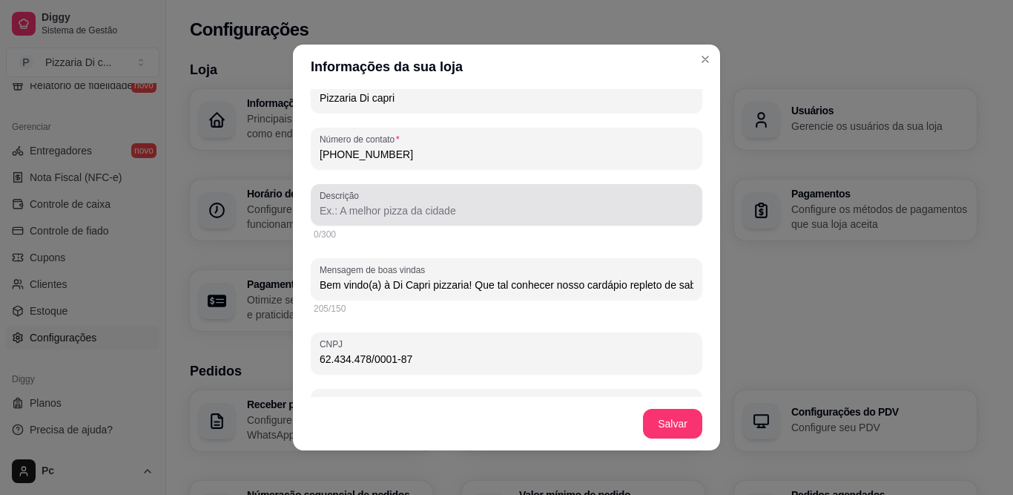
click at [563, 220] on div at bounding box center [507, 205] width 374 height 30
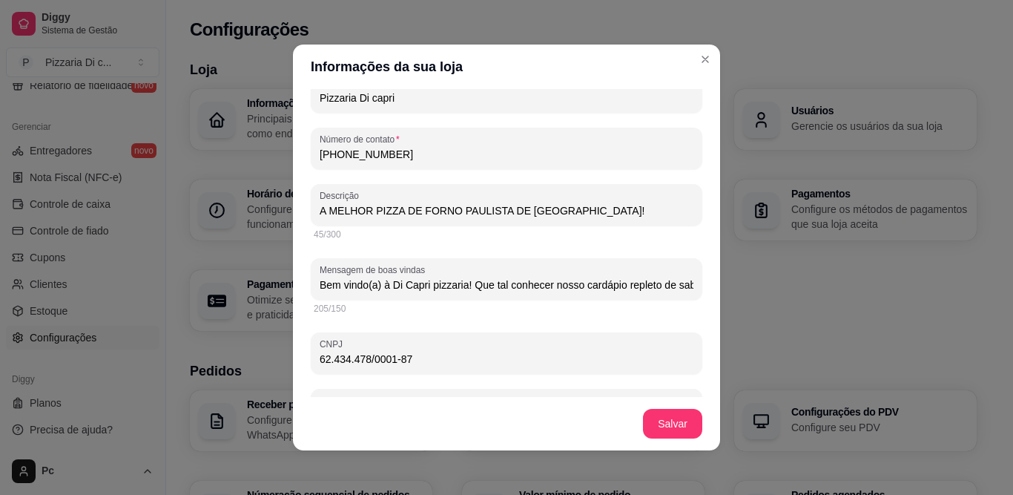
type input "A MELHOR PIZZA DE FORNO PAULISTA DE [GEOGRAPHIC_DATA]!"
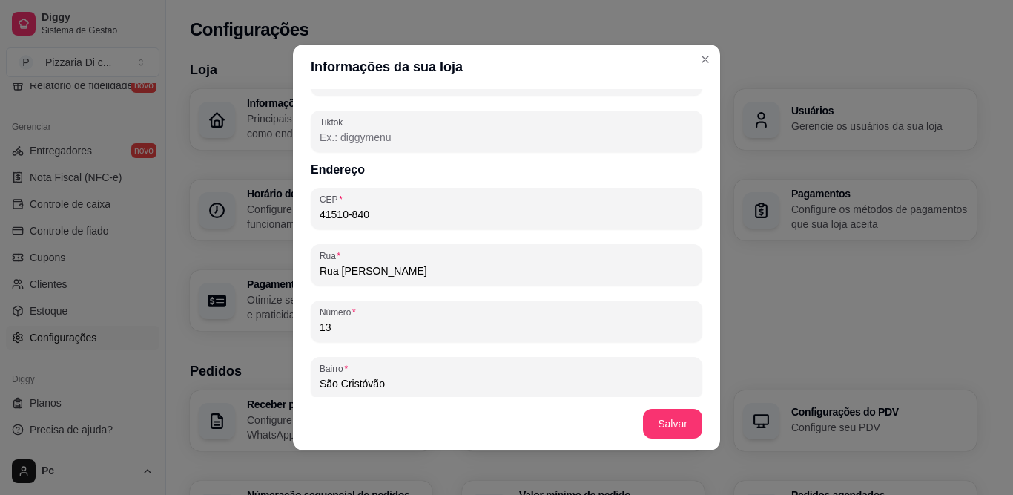
scroll to position [937, 0]
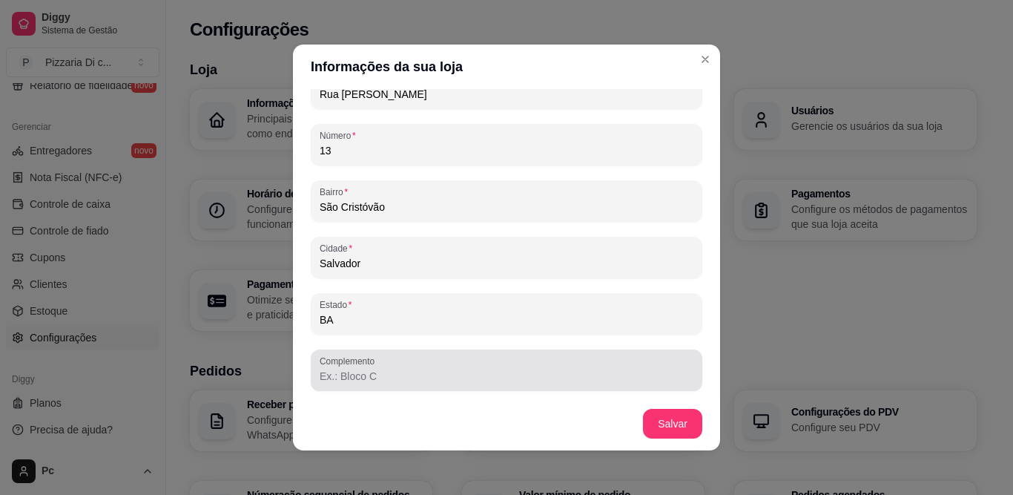
click at [607, 381] on input "Complemento" at bounding box center [507, 376] width 374 height 15
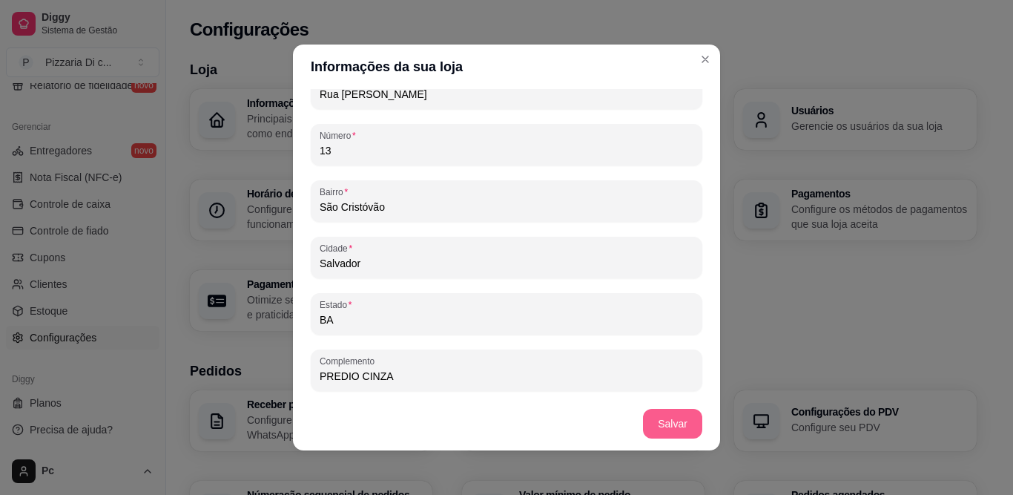
type input "PREDIO CINZA"
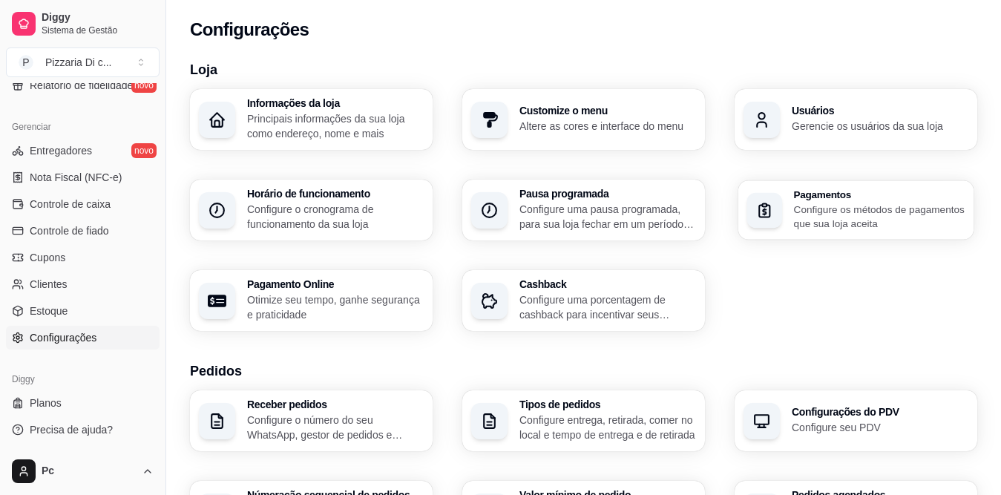
click at [891, 220] on p "Configure os métodos de pagamentos que sua loja aceita" at bounding box center [879, 216] width 171 height 29
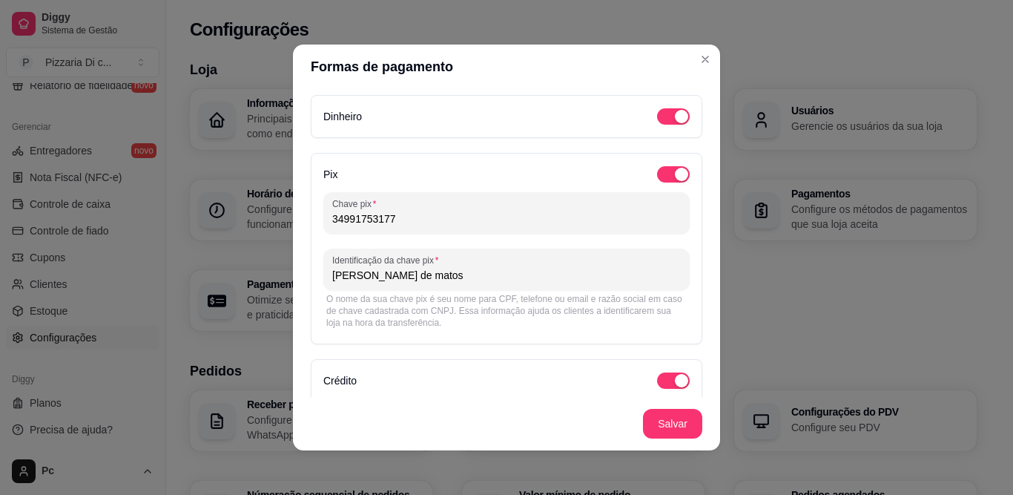
click at [710, 199] on div "Formas de pagamento Dinheiro Pix Chave pix 34991753177 Identificação da chave p…" at bounding box center [506, 247] width 1013 height 495
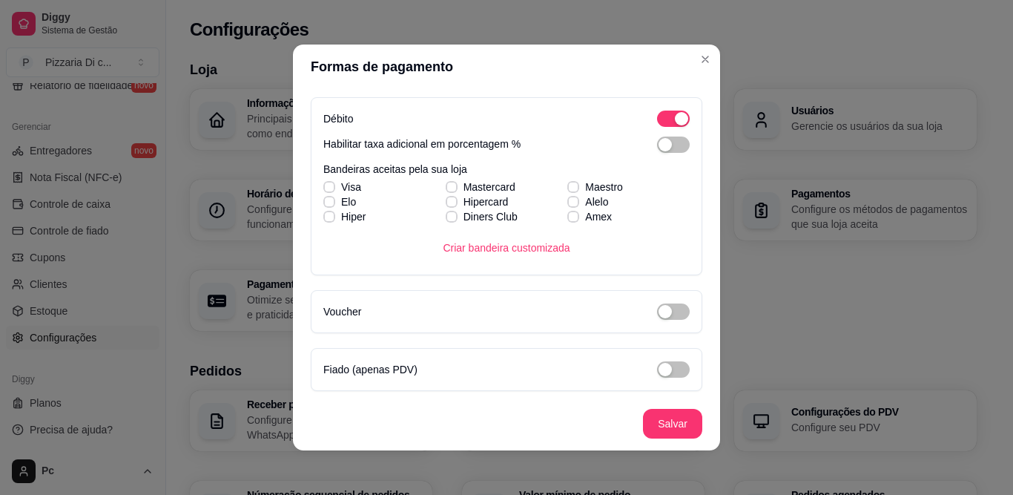
scroll to position [0, 0]
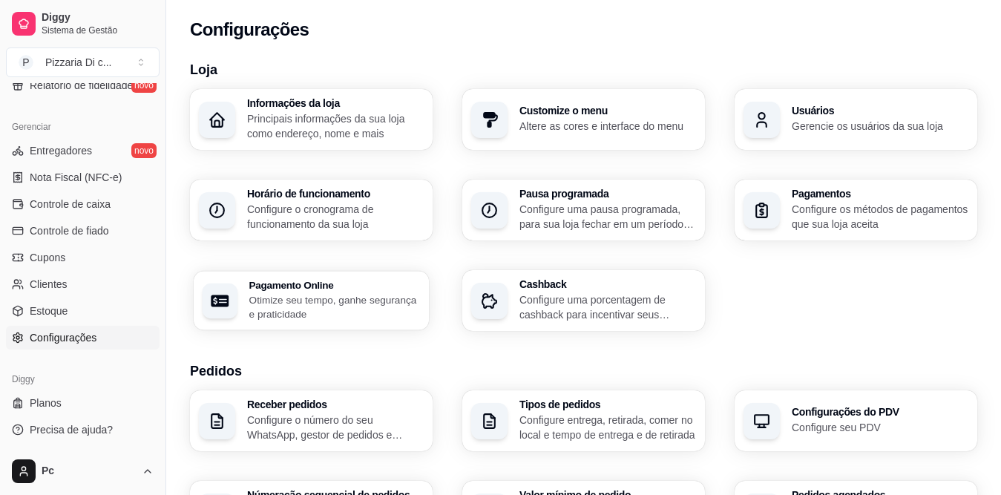
click at [383, 317] on p "Otimize seu tempo, ganhe segurança e praticidade" at bounding box center [334, 306] width 171 height 29
select select "4.98"
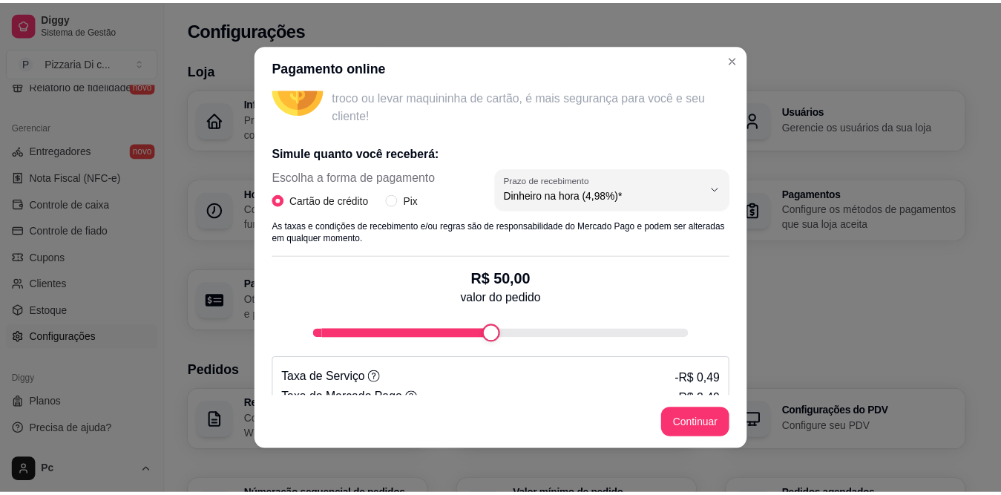
scroll to position [289, 0]
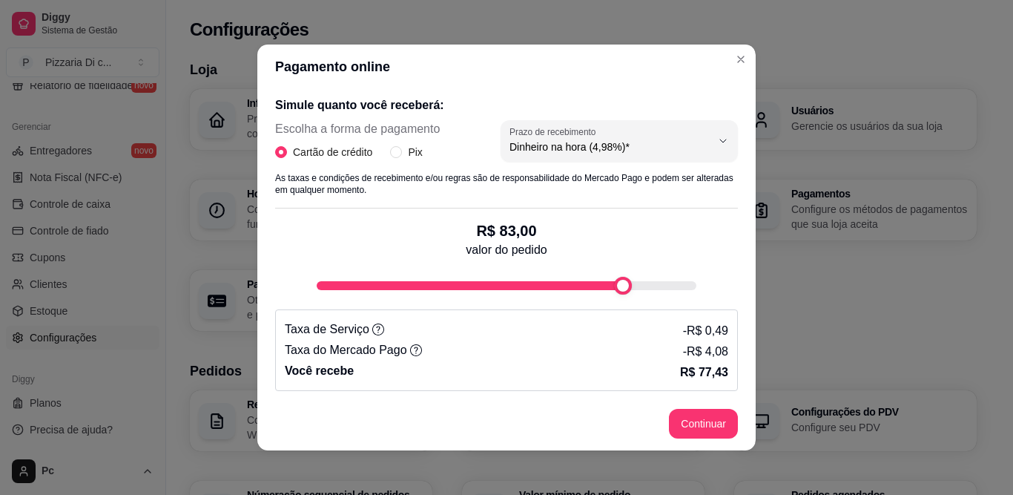
type input "100"
click at [794, 256] on div "Pagamento online Receba na hora em sua conta do Mercado Pago! Agora você poderá…" at bounding box center [506, 247] width 1013 height 495
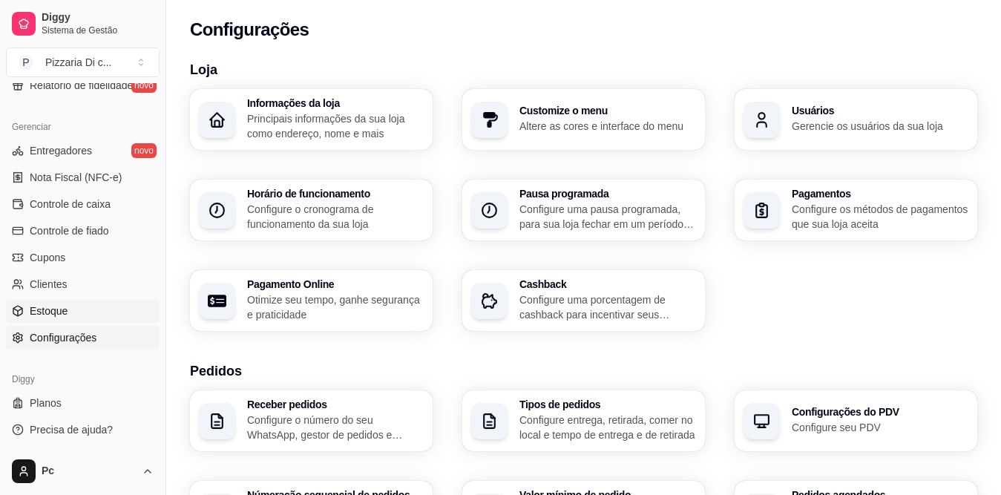
click at [116, 314] on link "Estoque" at bounding box center [83, 311] width 154 height 24
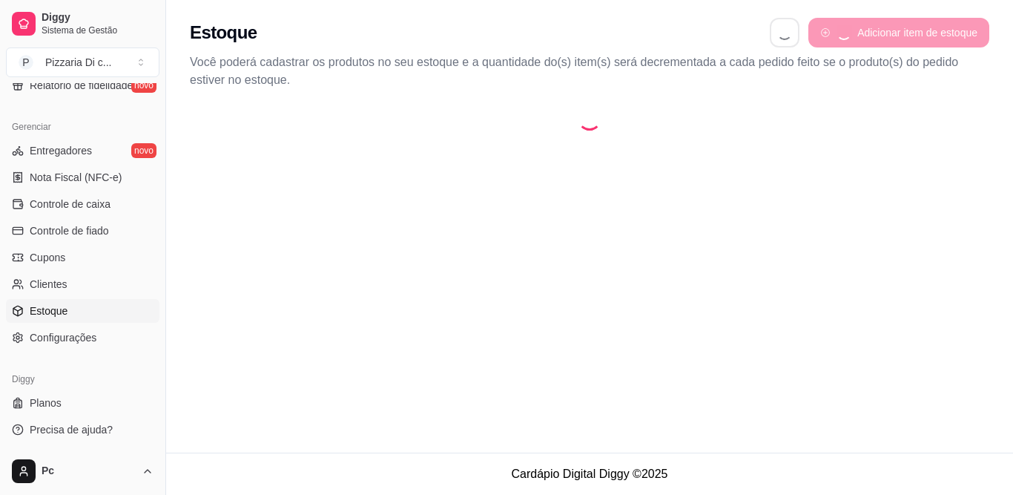
select select "QUANTITY_ORDER"
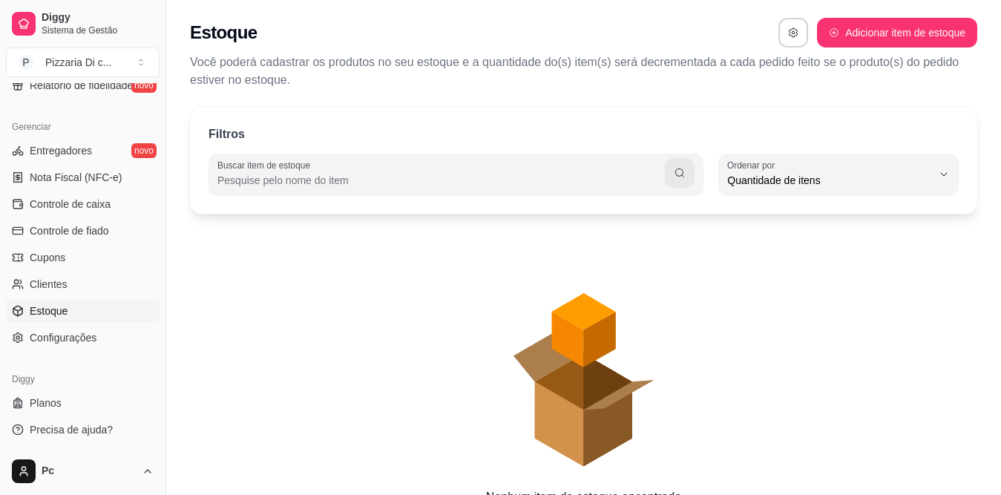
scroll to position [14, 0]
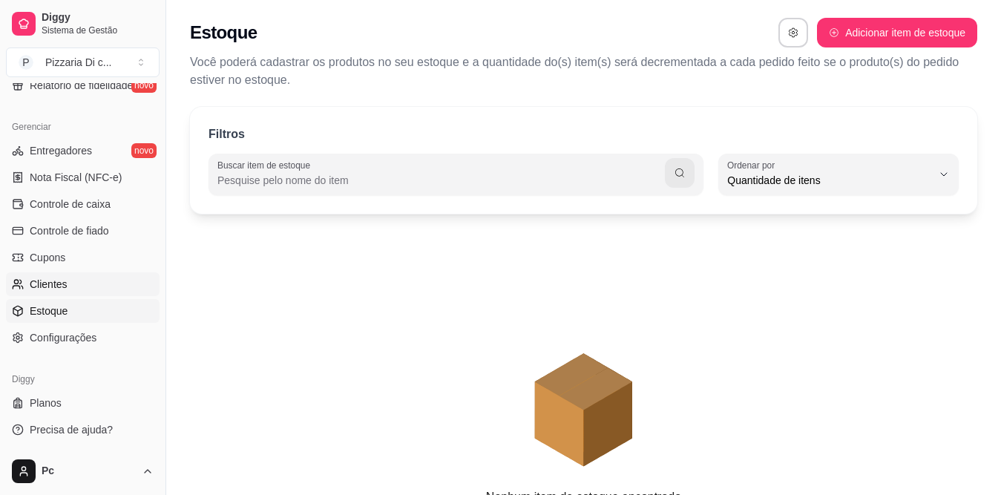
click at [115, 289] on link "Clientes" at bounding box center [83, 284] width 154 height 24
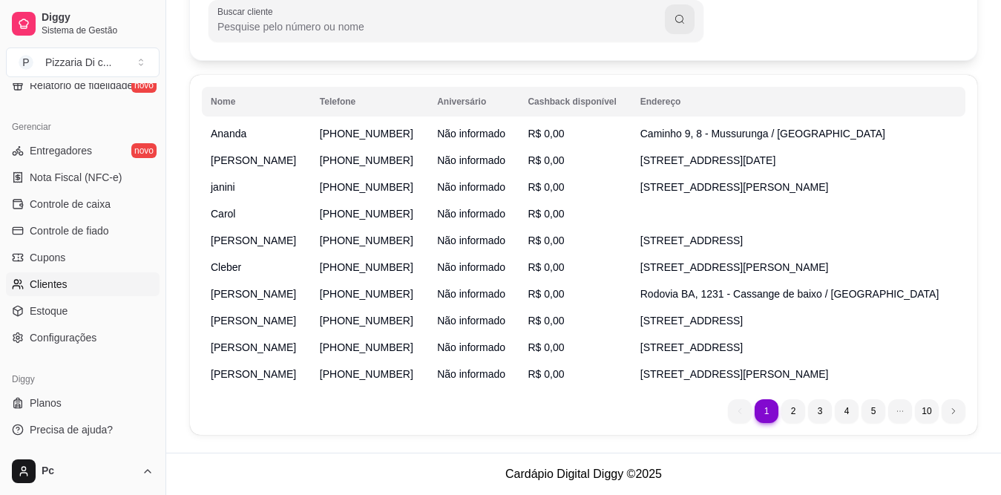
scroll to position [361, 0]
click at [792, 411] on li "2" at bounding box center [793, 411] width 24 height 24
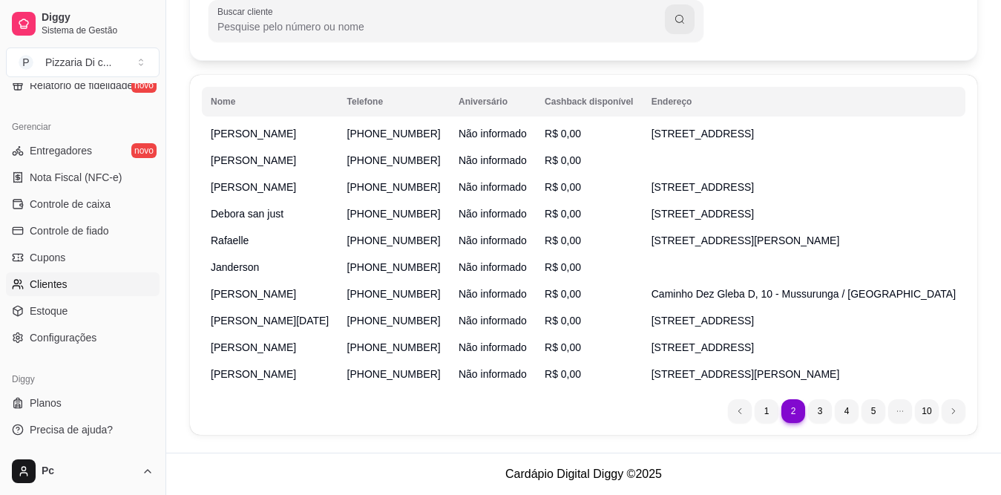
scroll to position [213, 0]
click at [826, 404] on li "3" at bounding box center [819, 410] width 23 height 23
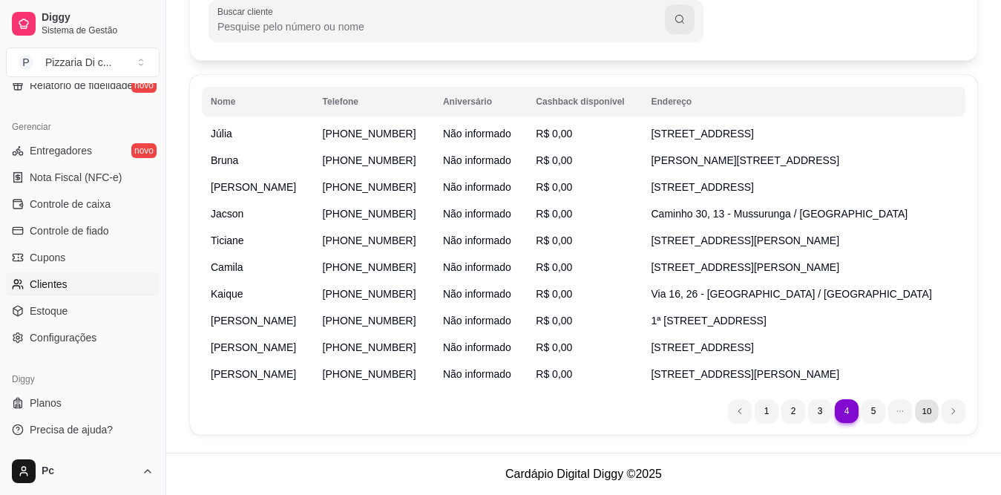
click at [929, 414] on li "10" at bounding box center [926, 410] width 23 height 23
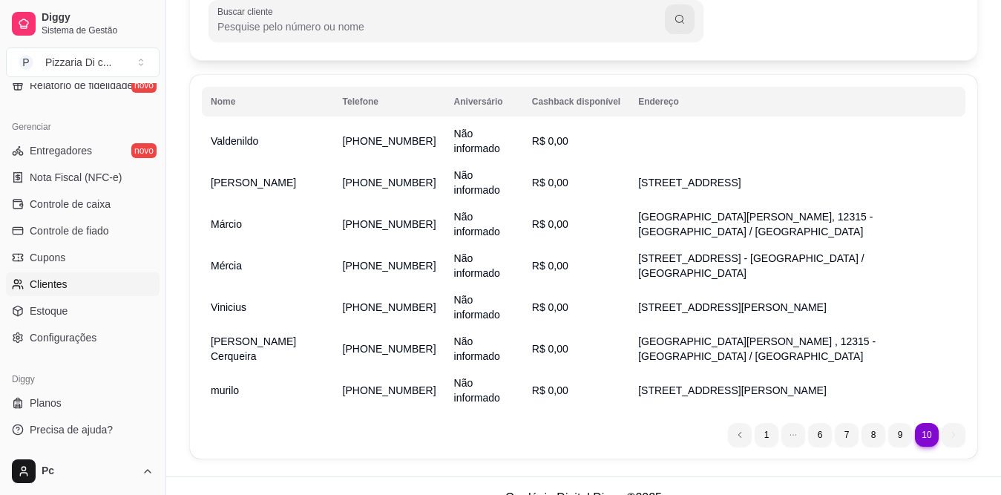
click at [85, 245] on ul "Entregadores novo Nota Fiscal (NFC-e) Controle de caixa Controle de fiado Cupon…" at bounding box center [83, 244] width 154 height 211
click at [92, 208] on span "Controle de caixa" at bounding box center [70, 204] width 81 height 15
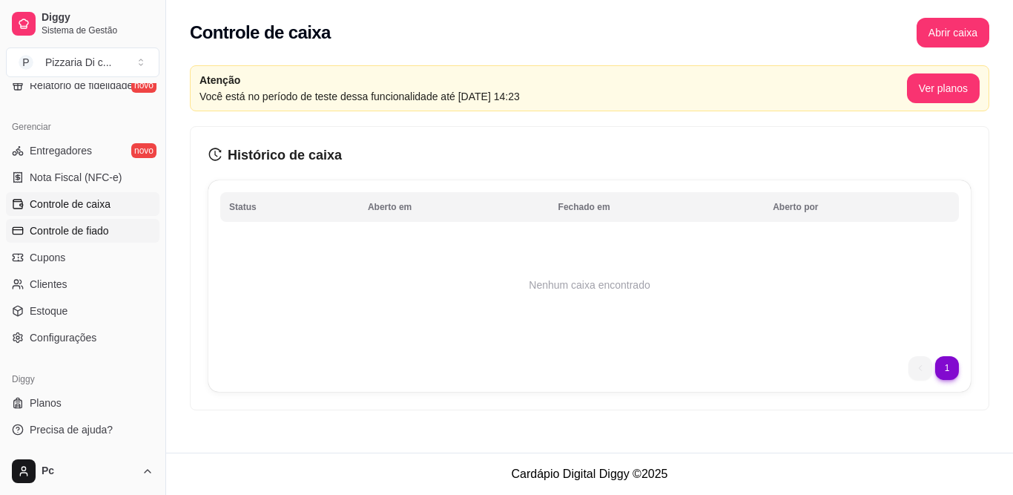
click at [86, 231] on span "Controle de fiado" at bounding box center [69, 230] width 79 height 15
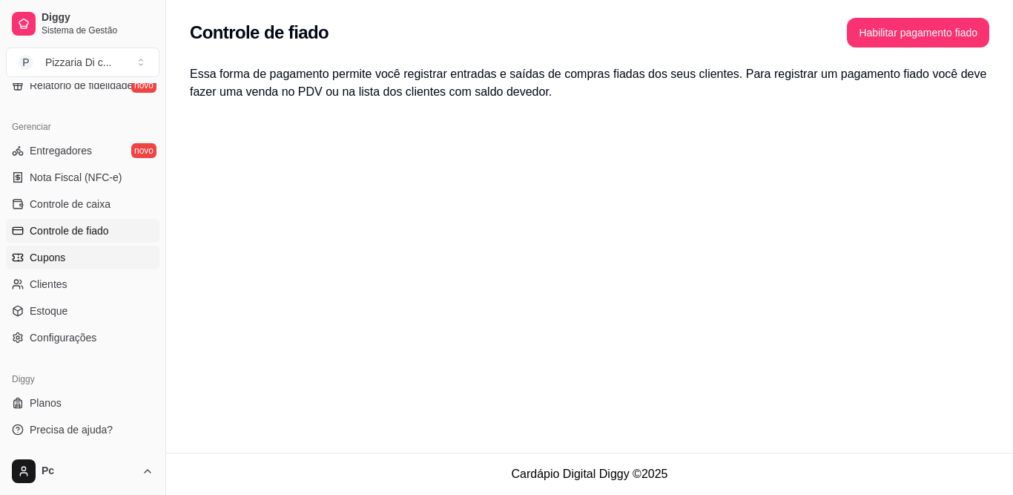
click at [82, 248] on link "Cupons" at bounding box center [83, 258] width 154 height 24
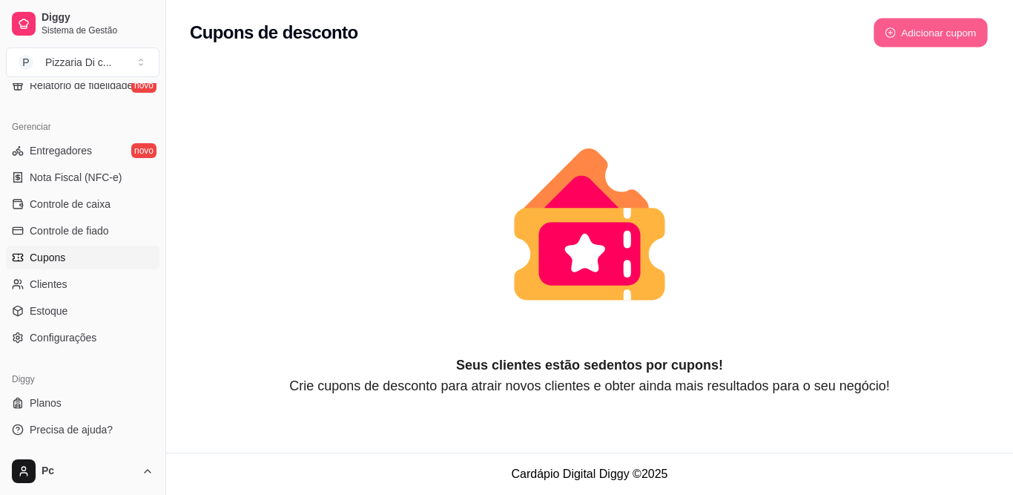
click at [944, 29] on button "Adicionar cupom" at bounding box center [931, 33] width 114 height 29
select select "FIXED_VALUE"
click at [944, 29] on button "Adicionar cupom" at bounding box center [931, 33] width 114 height 29
select select "FIXED_VALUE"
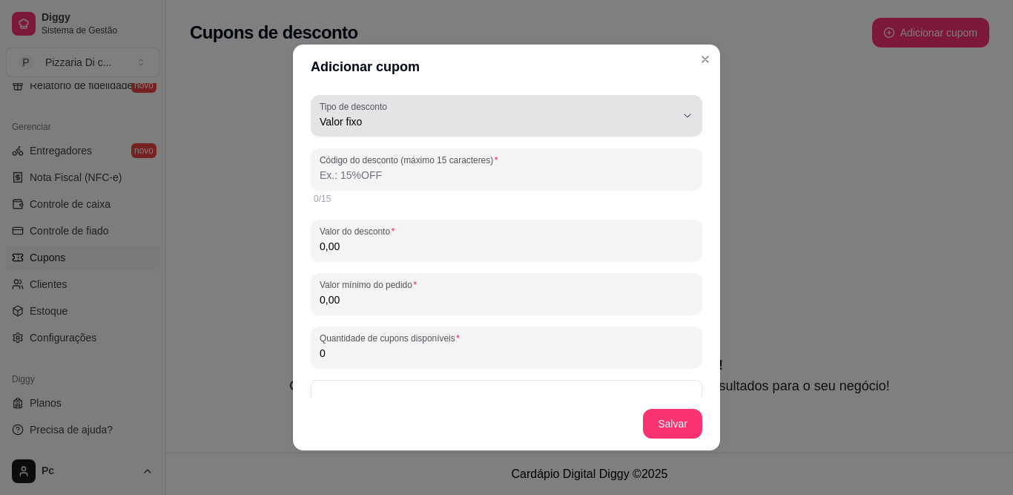
click at [597, 116] on span "Valor fixo" at bounding box center [498, 121] width 356 height 15
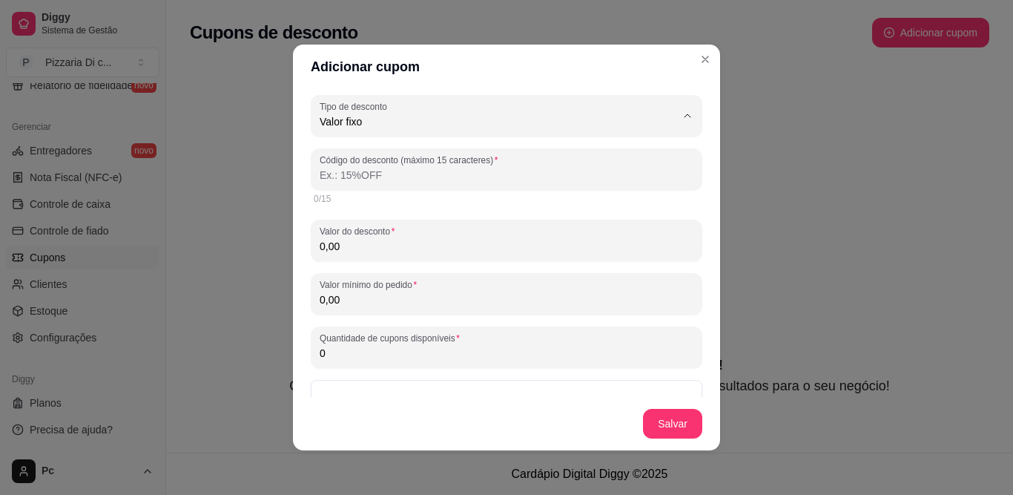
click at [579, 180] on span "Porcentagem" at bounding box center [486, 181] width 327 height 14
type input "PERCENTAGE"
select select "PERCENTAGE"
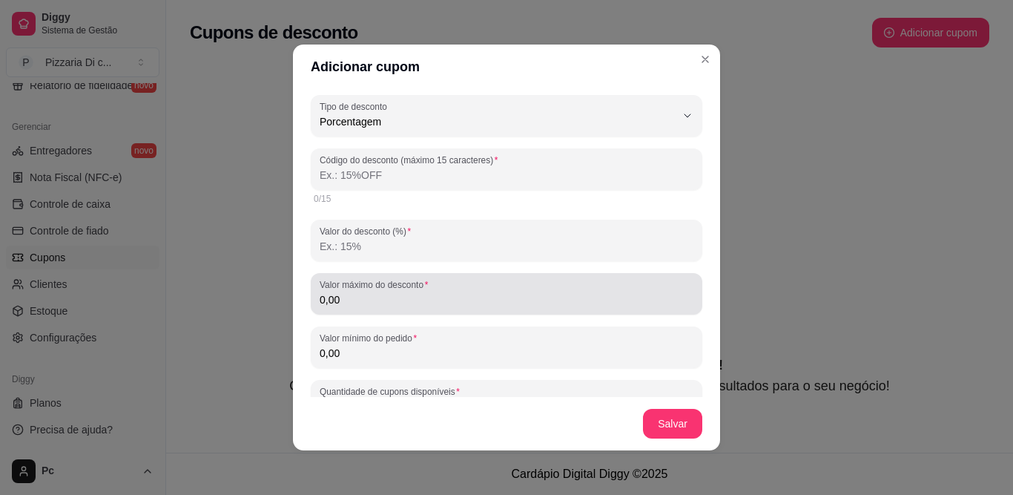
click at [517, 307] on div "0,00" at bounding box center [507, 294] width 374 height 30
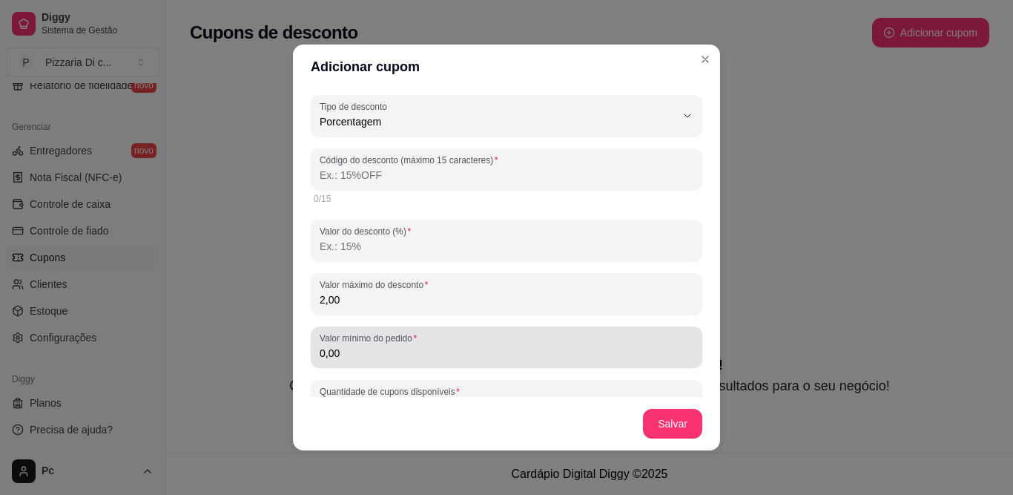
type input "2,00"
click at [498, 339] on div "0,00" at bounding box center [507, 347] width 374 height 30
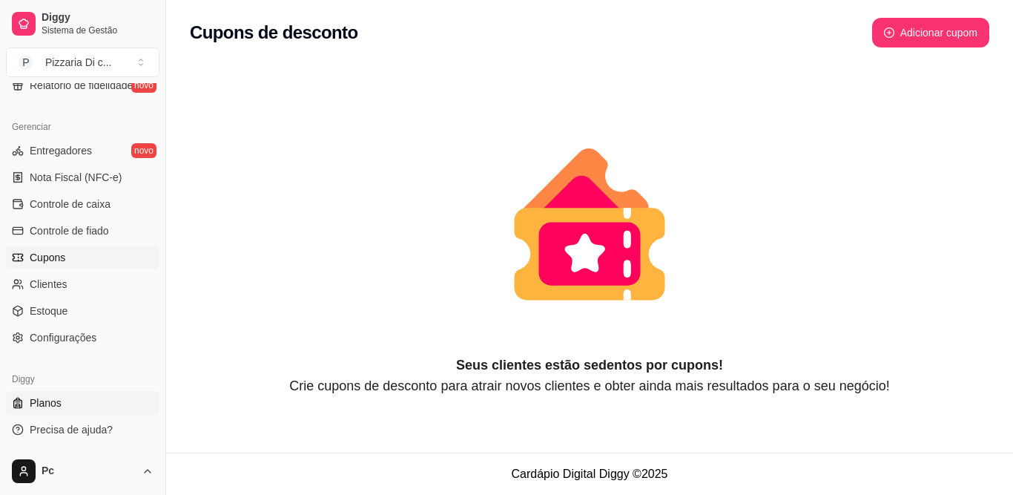
click at [121, 412] on link "Planos" at bounding box center [83, 403] width 154 height 24
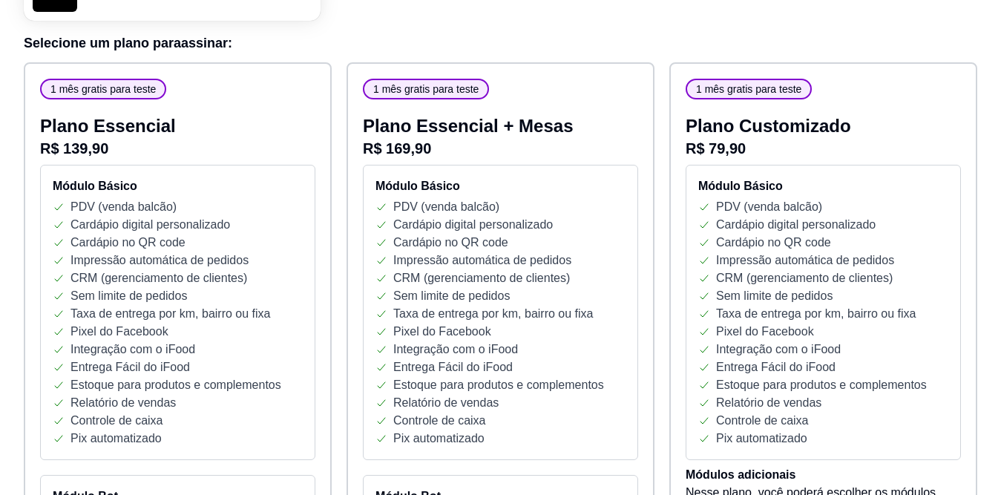
scroll to position [178, 0]
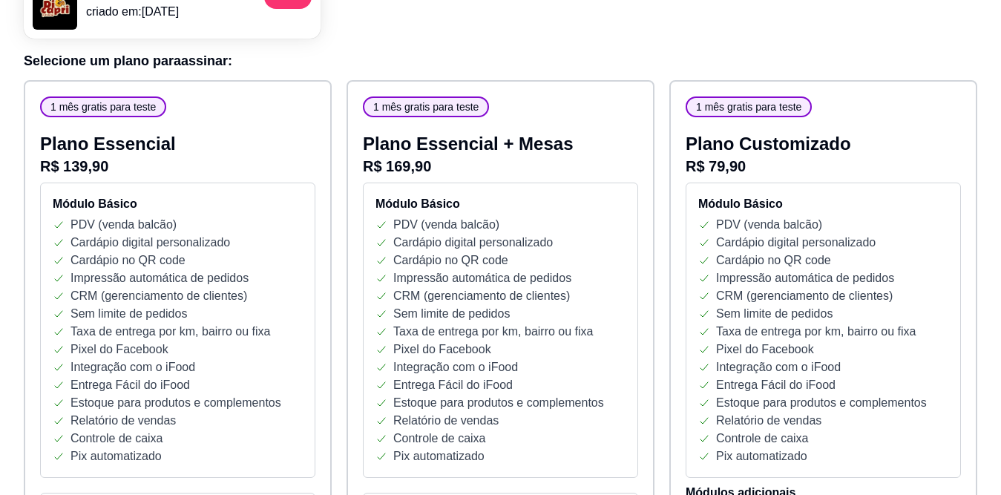
click at [788, 105] on span "1 mês gratis para teste" at bounding box center [748, 106] width 117 height 15
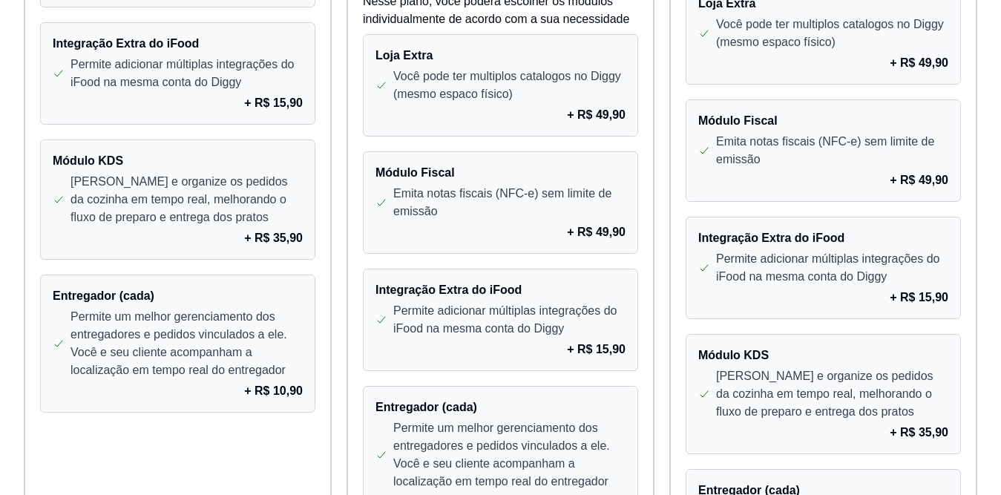
scroll to position [1388, 0]
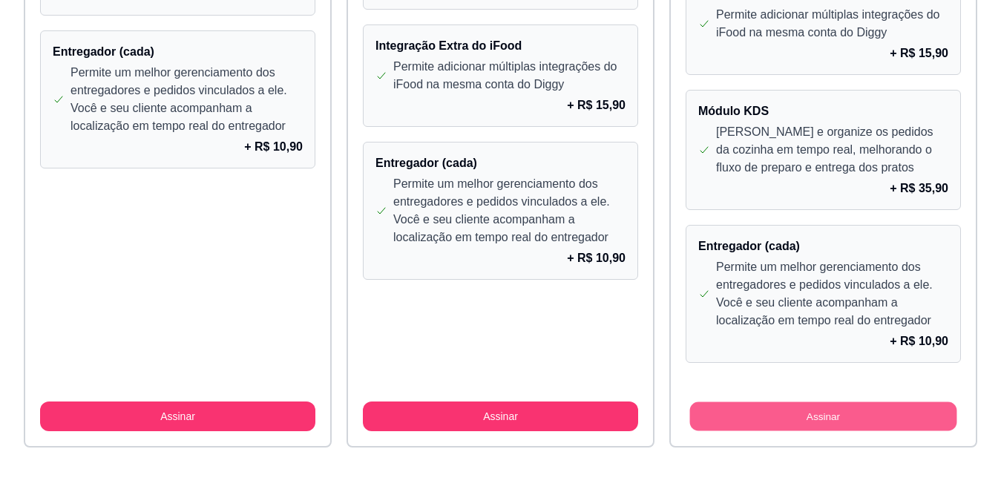
click at [871, 429] on button "Assinar" at bounding box center [823, 416] width 267 height 29
